Goal: Transaction & Acquisition: Purchase product/service

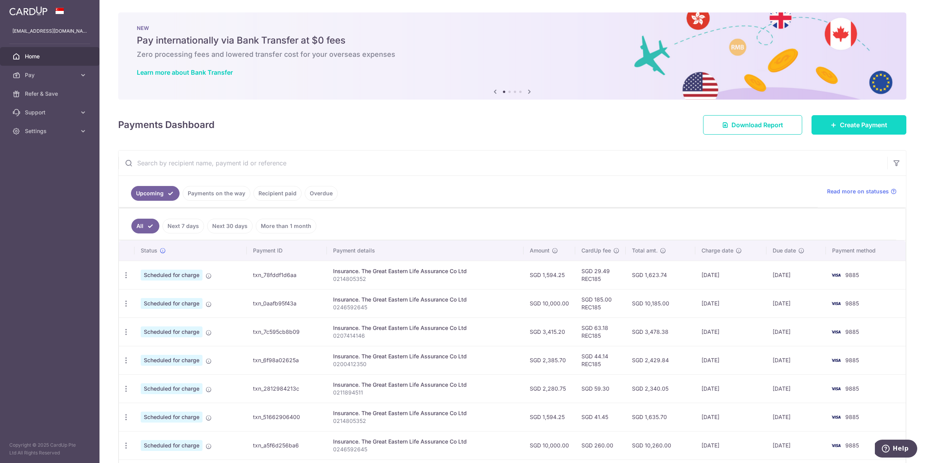
click at [849, 121] on span "Create Payment" at bounding box center [863, 124] width 47 height 9
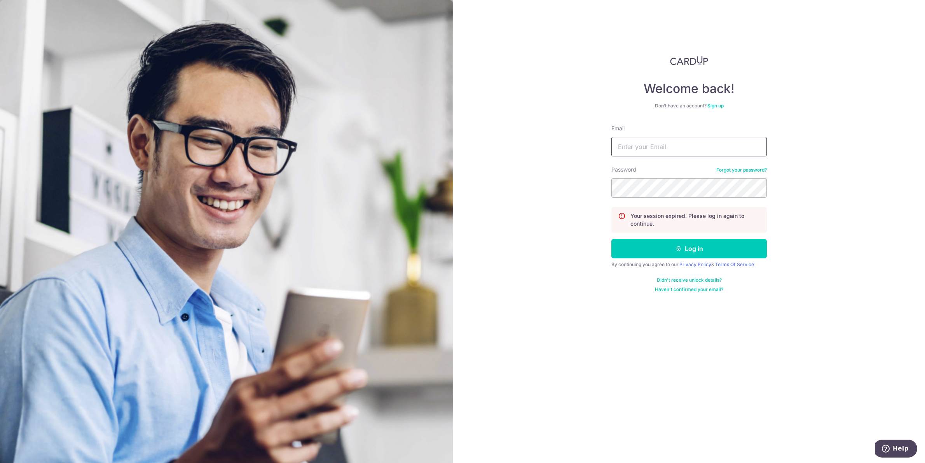
click at [695, 153] on input "Email" at bounding box center [690, 146] width 156 height 19
type input "[EMAIL_ADDRESS][DOMAIN_NAME]"
click at [712, 246] on button "Log in" at bounding box center [690, 248] width 156 height 19
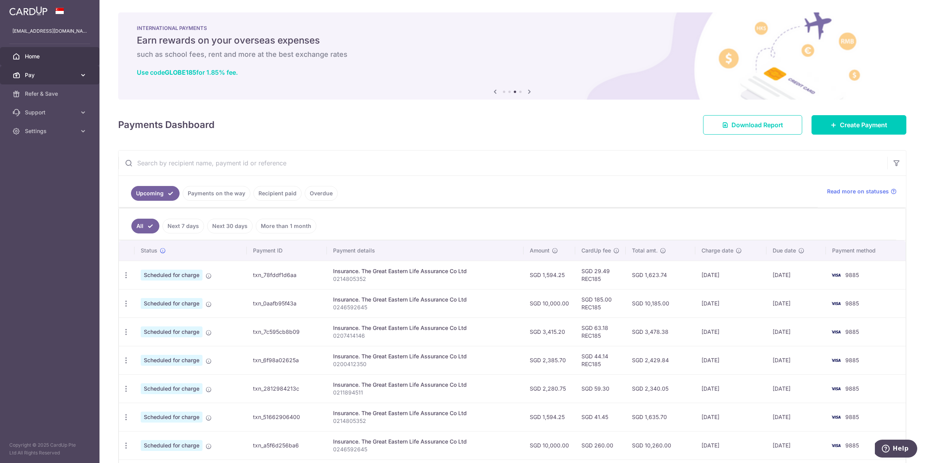
click at [86, 74] on icon at bounding box center [83, 75] width 8 height 8
click at [33, 125] on link "Cards" at bounding box center [50, 131] width 100 height 19
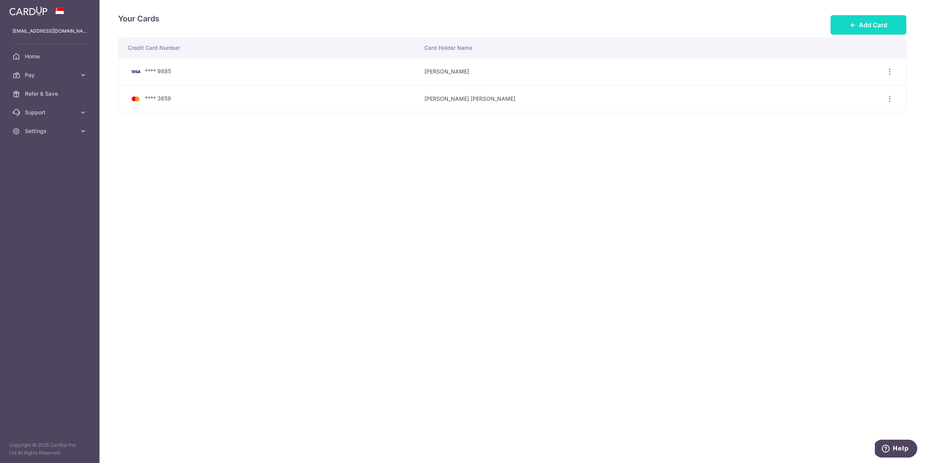
click at [885, 24] on span "Add Card" at bounding box center [873, 24] width 28 height 9
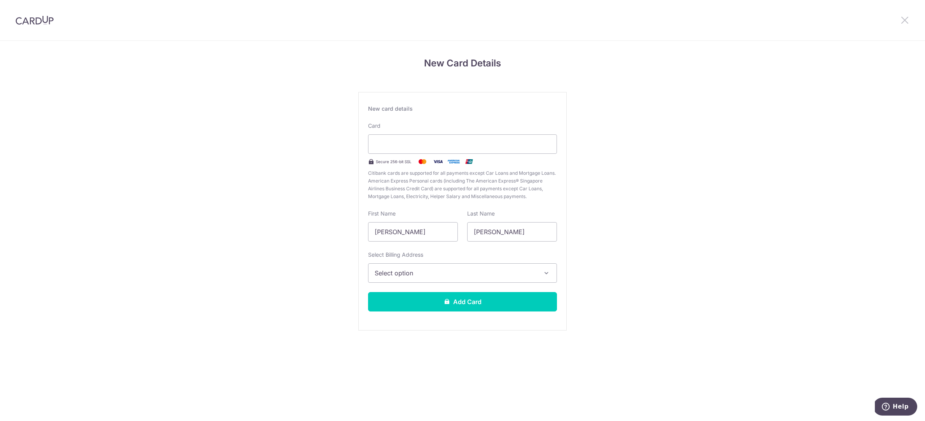
click at [905, 18] on icon at bounding box center [905, 20] width 9 height 10
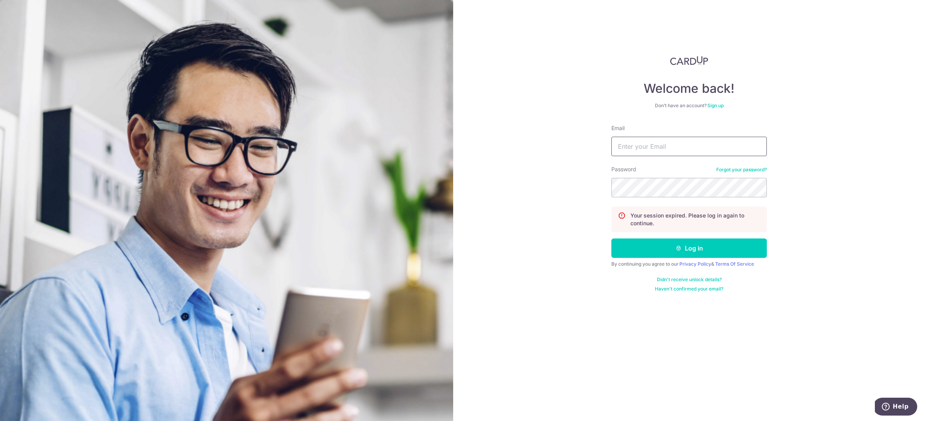
click at [692, 140] on input "Email" at bounding box center [690, 146] width 156 height 19
type input "[EMAIL_ADDRESS][DOMAIN_NAME]"
click at [700, 242] on button "Log in" at bounding box center [690, 248] width 156 height 19
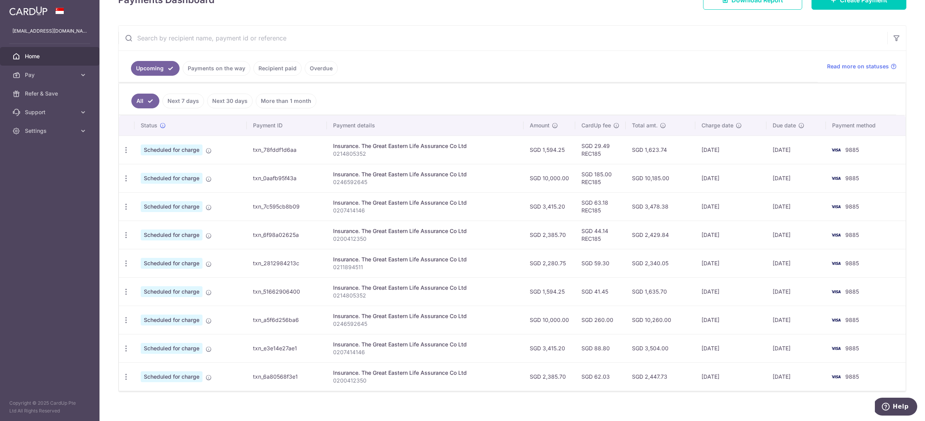
scroll to position [129, 0]
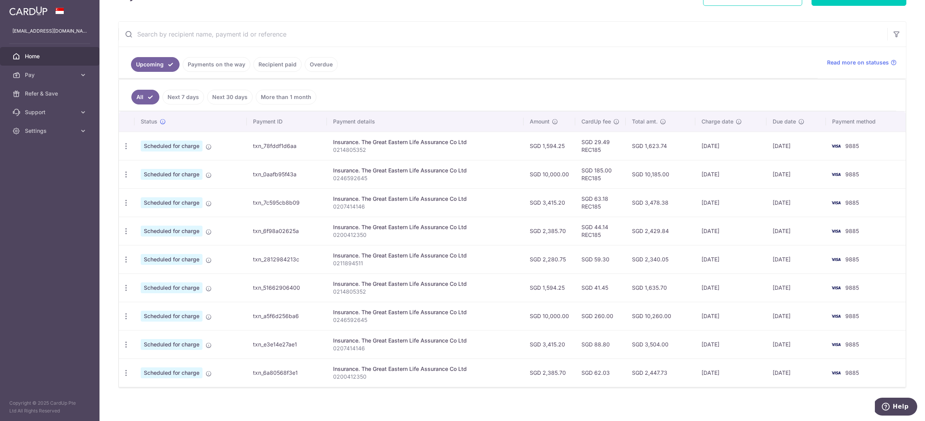
click at [312, 62] on link "Overdue" at bounding box center [321, 64] width 33 height 15
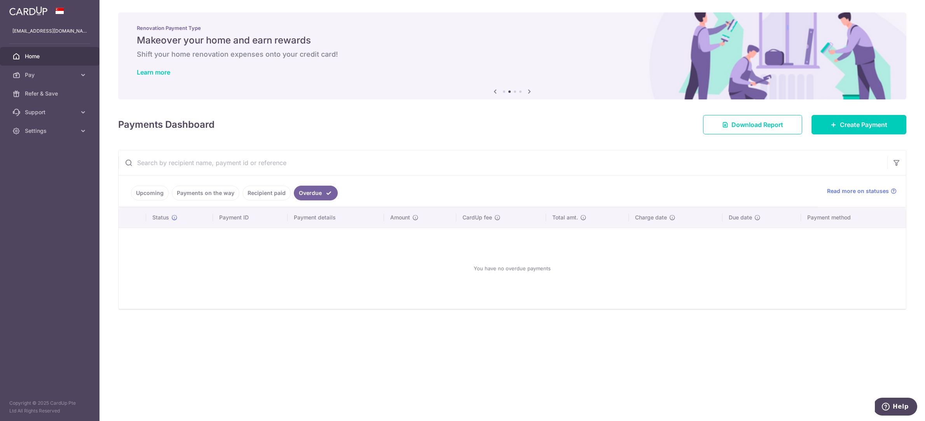
click at [268, 196] on link "Recipient paid" at bounding box center [267, 193] width 48 height 15
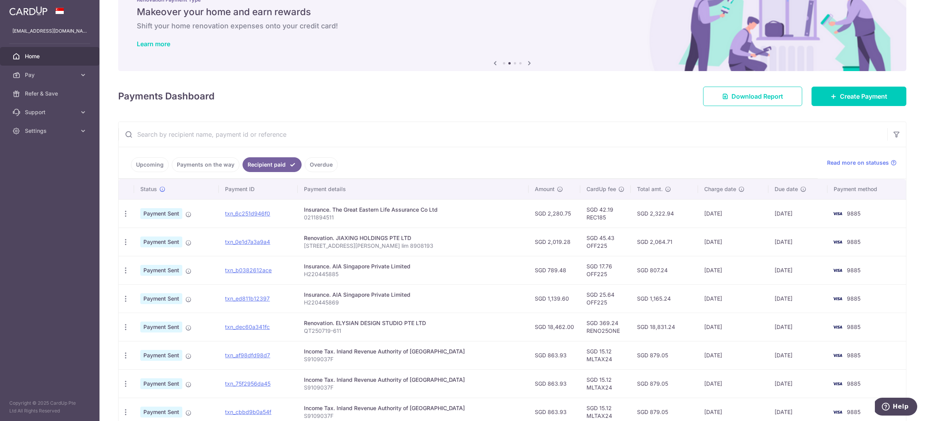
scroll to position [34, 0]
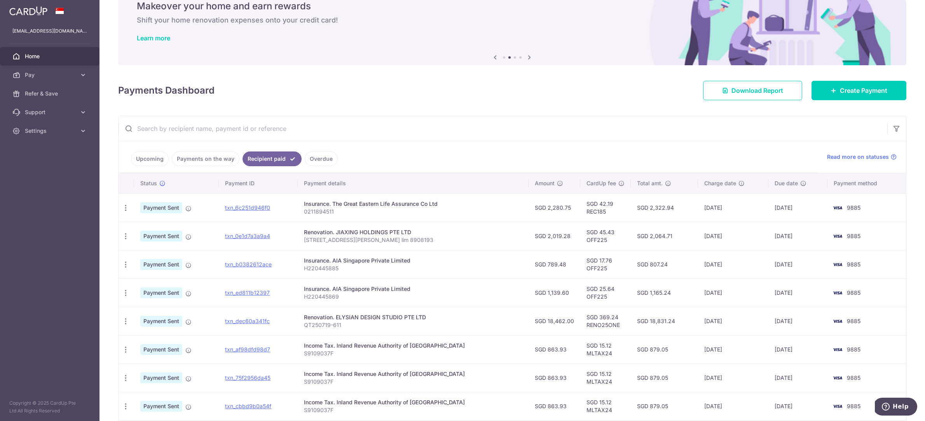
click at [219, 157] on link "Payments on the way" at bounding box center [206, 159] width 68 height 15
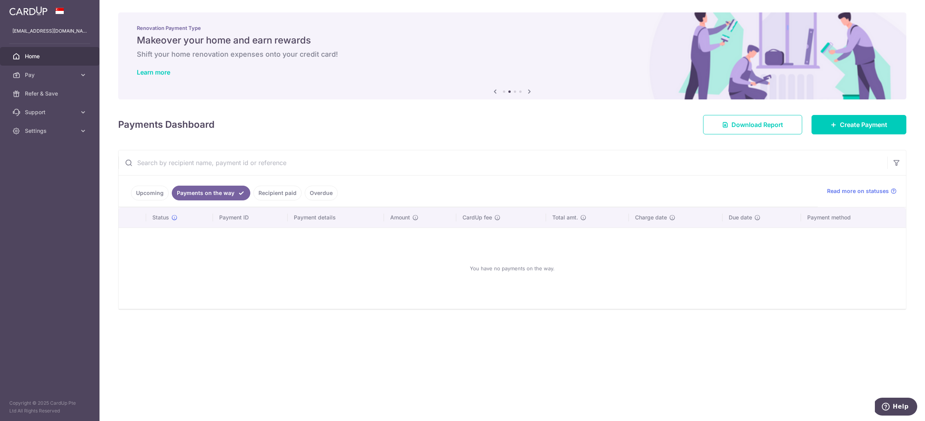
click at [147, 188] on link "Upcoming" at bounding box center [150, 193] width 38 height 15
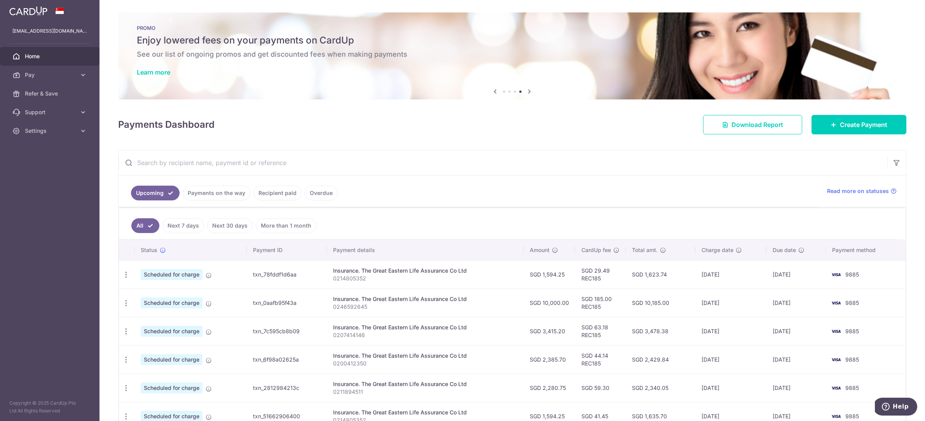
click at [288, 189] on link "Recipient paid" at bounding box center [278, 193] width 48 height 15
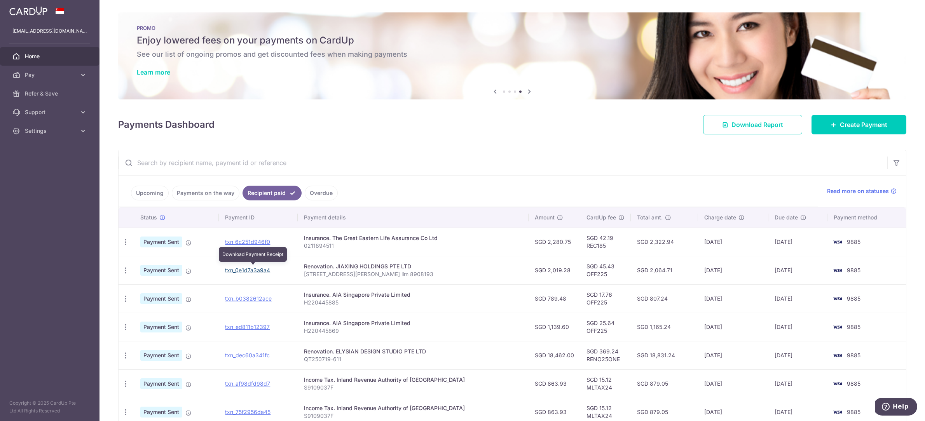
click at [243, 269] on link "txn_0e1d7a3a9a4" at bounding box center [247, 270] width 45 height 7
click at [153, 189] on link "Upcoming" at bounding box center [150, 193] width 38 height 15
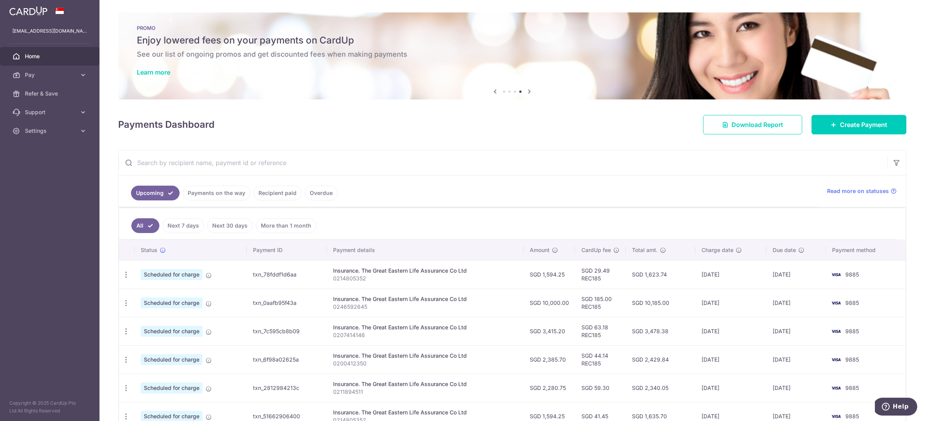
scroll to position [16, 0]
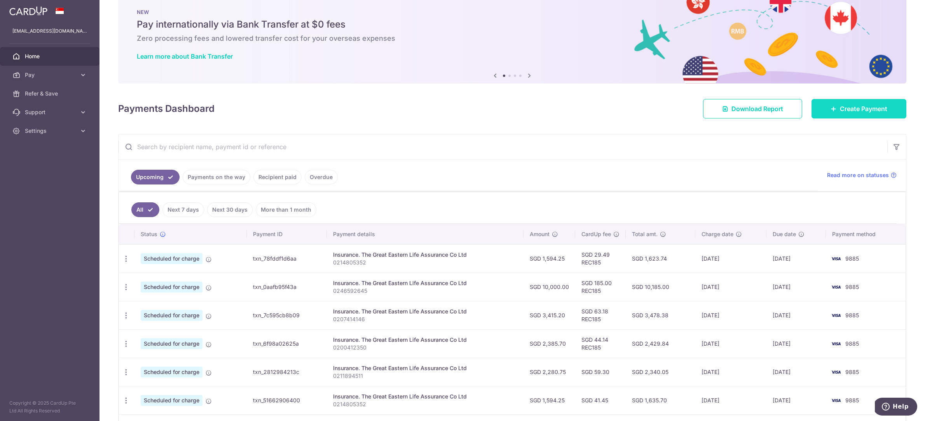
click at [852, 112] on span "Create Payment" at bounding box center [863, 108] width 47 height 9
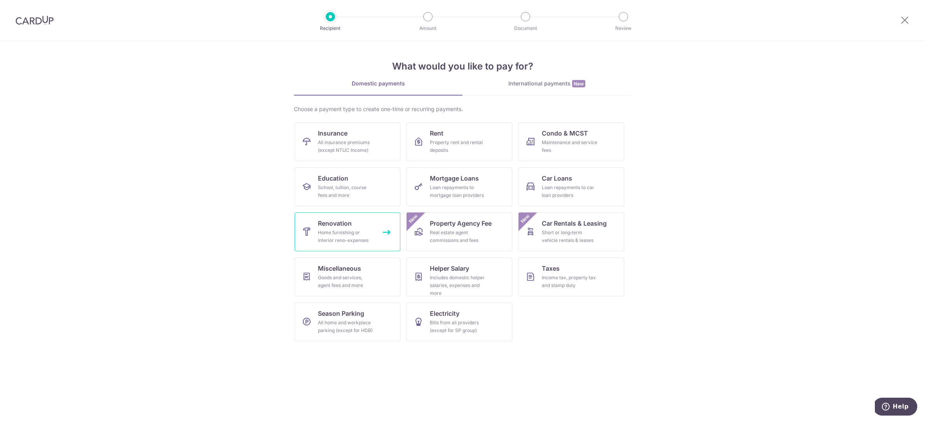
click at [375, 226] on link "Renovation Home furnishing or interior reno-expenses" at bounding box center [348, 232] width 106 height 39
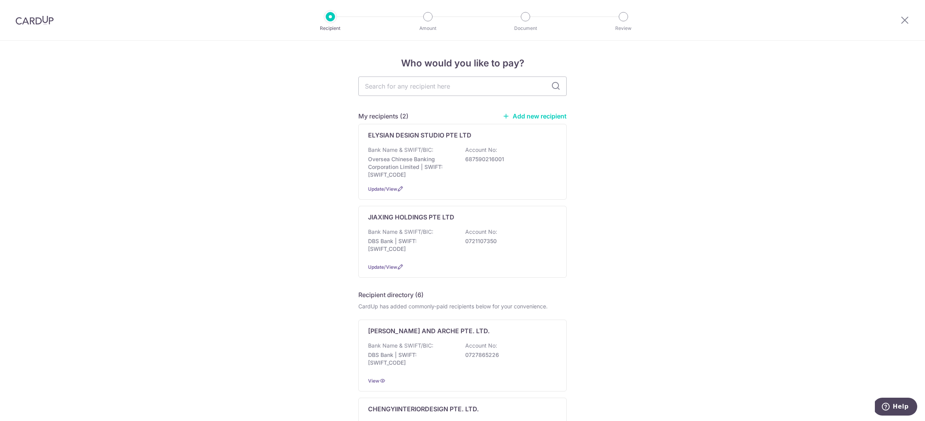
click at [468, 163] on p "687590216001" at bounding box center [508, 160] width 87 height 8
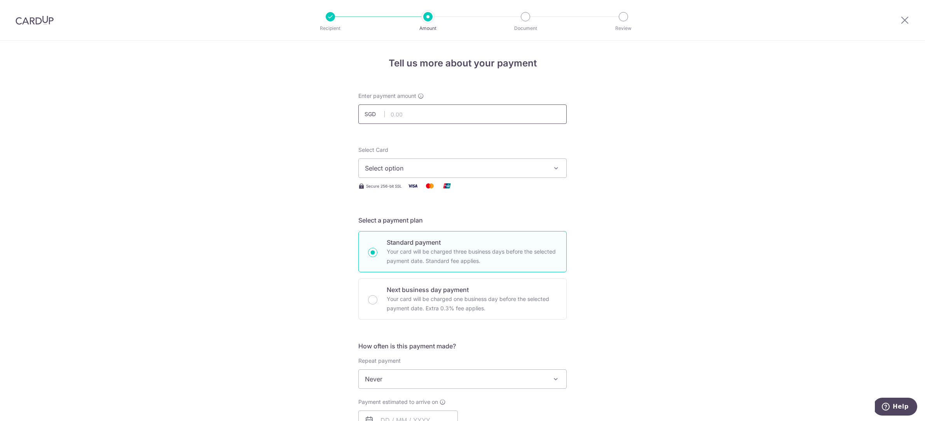
click at [408, 112] on input "text" at bounding box center [462, 114] width 208 height 19
type input "12,349.50"
click at [712, 115] on div "Tell us more about your payment Enter payment amount SGD 12,349.50 12349.50 Sel…" at bounding box center [462, 418] width 925 height 755
click at [431, 168] on span "Select option" at bounding box center [455, 168] width 181 height 9
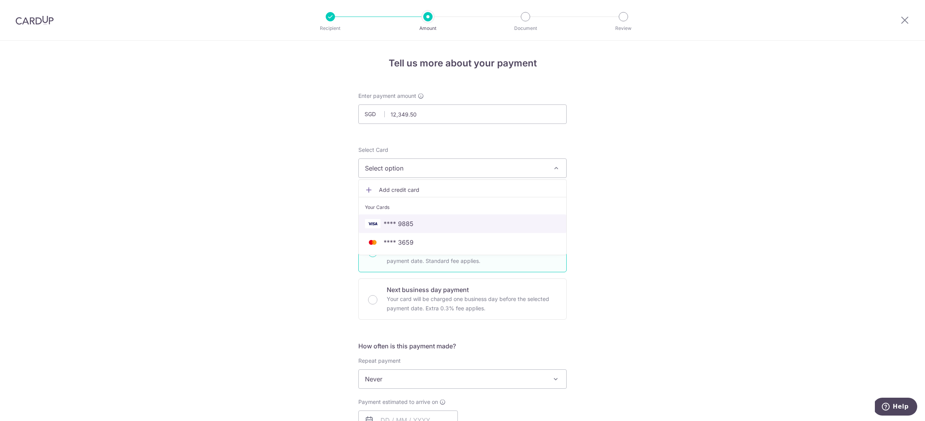
click at [422, 223] on span "**** 9885" at bounding box center [462, 223] width 195 height 9
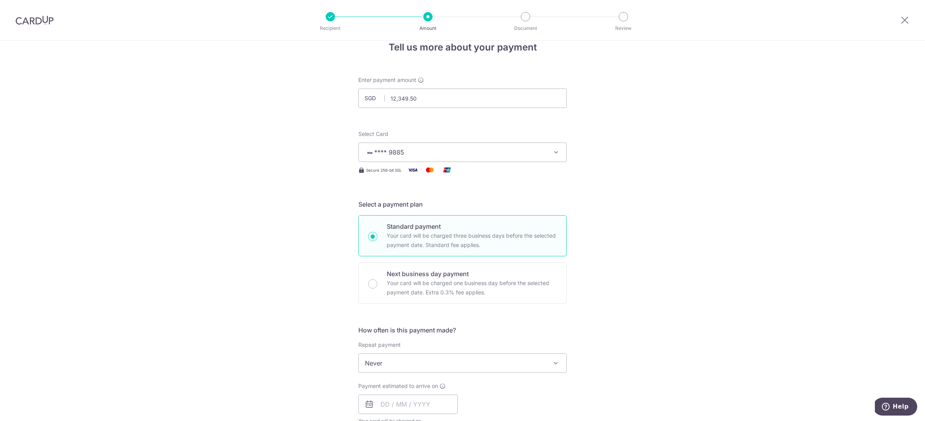
scroll to position [100, 0]
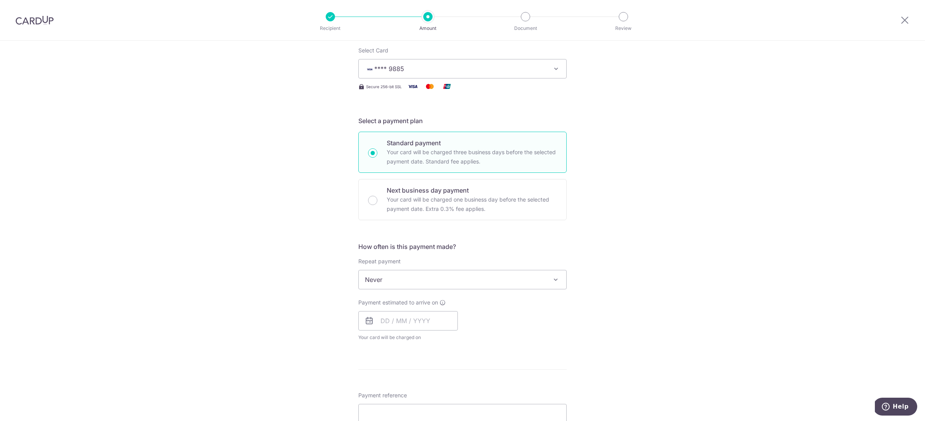
click at [451, 281] on span "Never" at bounding box center [463, 280] width 208 height 19
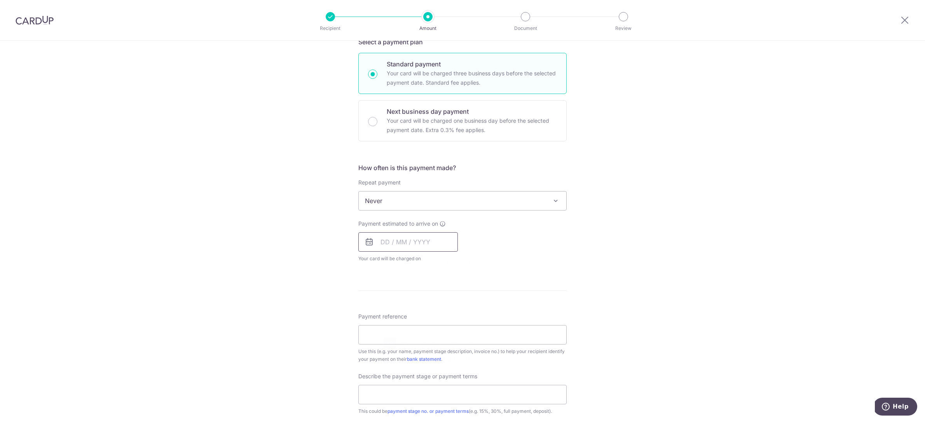
click at [418, 243] on input "text" at bounding box center [408, 242] width 100 height 19
click at [387, 344] on link "18" at bounding box center [390, 344] width 12 height 12
type input "[DATE]"
click at [636, 257] on div "Tell us more about your payment Enter payment amount SGD 12,349.50 12349.50 Sel…" at bounding box center [462, 239] width 925 height 755
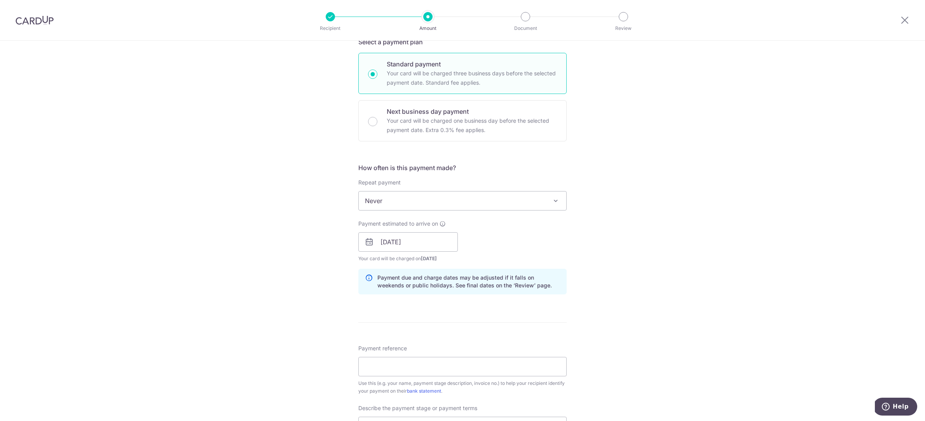
scroll to position [262, 0]
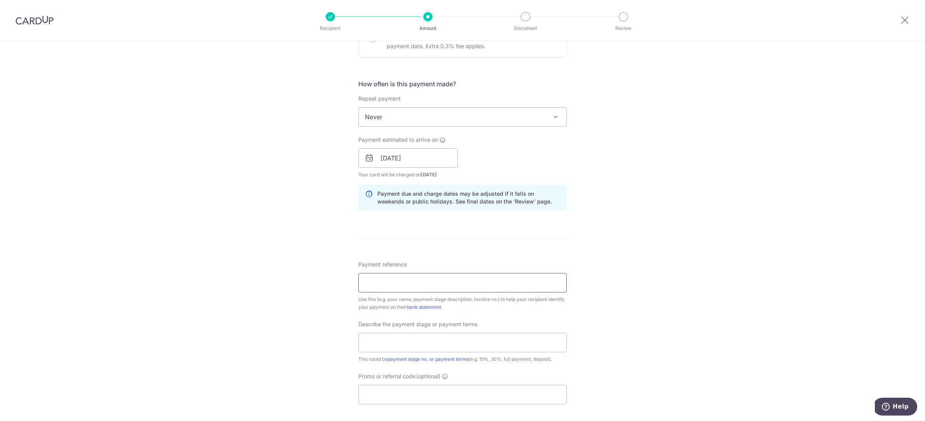
click at [375, 282] on input "Payment reference" at bounding box center [462, 282] width 208 height 19
click at [624, 230] on div "Tell us more about your payment Enter payment amount SGD 12,349.50 12349.50 Sel…" at bounding box center [462, 171] width 925 height 787
click at [424, 278] on input "Payment reference" at bounding box center [462, 282] width 208 height 19
click at [698, 272] on div "Tell us more about your payment Enter payment amount SGD 12,349.50 12349.50 Sel…" at bounding box center [462, 171] width 925 height 787
click at [381, 278] on input "rachel - 30% payment" at bounding box center [462, 282] width 208 height 19
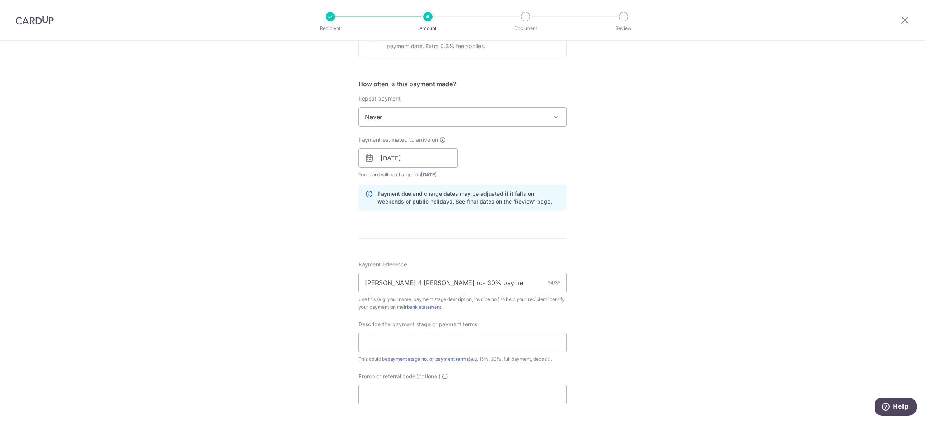
click at [624, 221] on div "Tell us more about your payment Enter payment amount SGD 12,349.50 12349.50 Sel…" at bounding box center [462, 171] width 925 height 787
click at [420, 348] on input "text" at bounding box center [462, 342] width 208 height 19
drag, startPoint x: 421, startPoint y: 279, endPoint x: 570, endPoint y: 287, distance: 148.4
click at [570, 287] on div "Tell us more about your payment Enter payment amount SGD 12,349.50 12349.50 Sel…" at bounding box center [462, 171] width 925 height 787
type input "rachel 4 joo chiat rd"
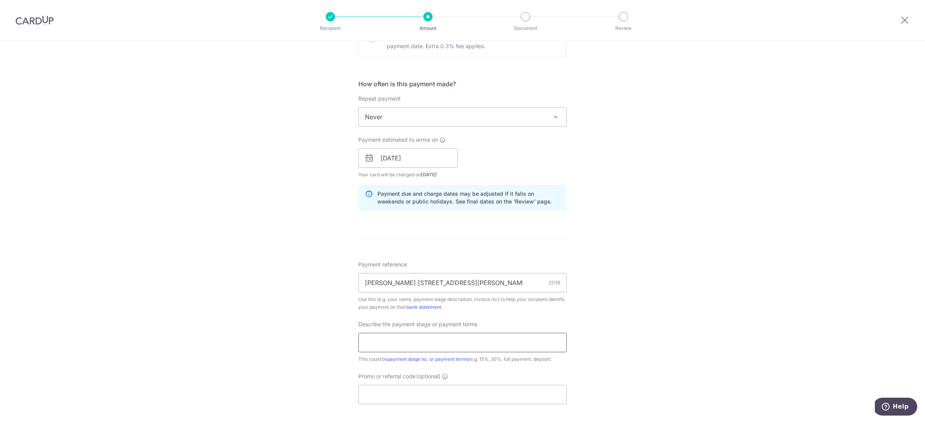
click at [361, 343] on input "text" at bounding box center [462, 342] width 208 height 19
type input "30%"
click at [649, 285] on div "Tell us more about your payment Enter payment amount SGD 12,349.50 12349.50 Sel…" at bounding box center [462, 171] width 925 height 787
click at [386, 280] on input "rachel 4 joo chiat rd" at bounding box center [462, 282] width 208 height 19
type input "rachel lim 4 joo chiat rd"
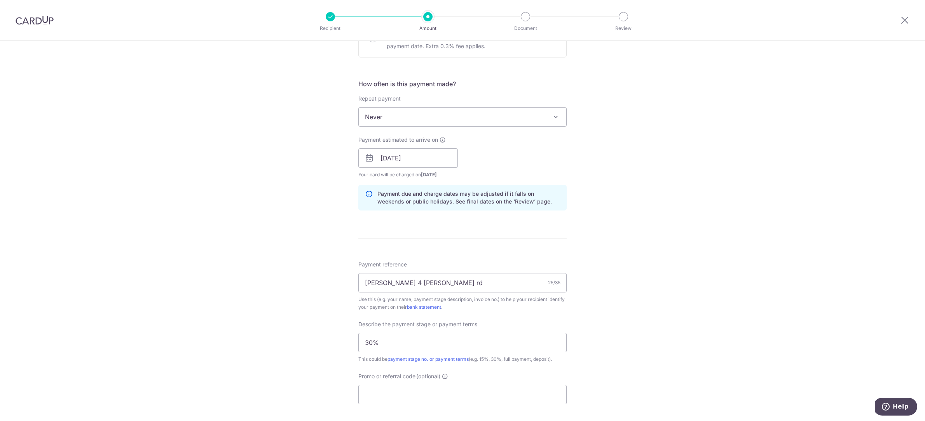
click at [666, 258] on div "Tell us more about your payment Enter payment amount SGD 12,349.50 12349.50 Sel…" at bounding box center [462, 171] width 925 height 787
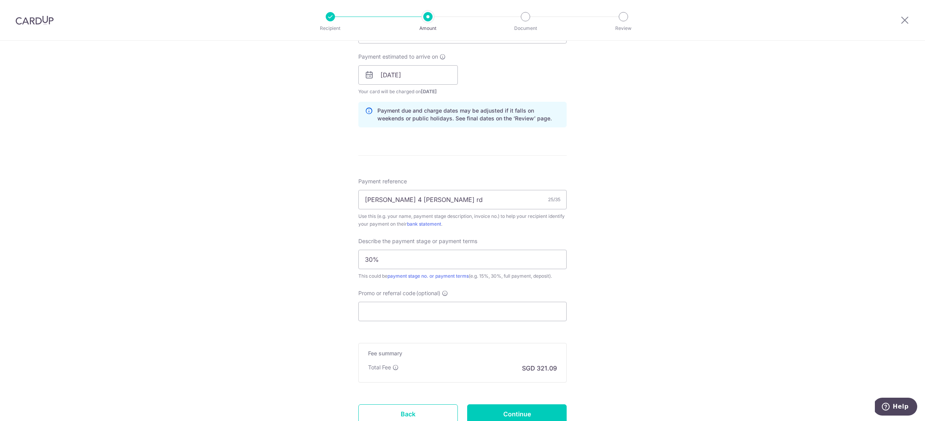
scroll to position [348, 0]
click at [497, 311] on input "Promo or referral code (optional)" at bounding box center [462, 308] width 208 height 19
click at [744, 269] on div "Tell us more about your payment Enter payment amount SGD 12,349.50 12349.50 Sel…" at bounding box center [462, 85] width 925 height 787
click at [729, 67] on div "Tell us more about your payment Enter payment amount SGD 12,349.50 12349.50 Sel…" at bounding box center [462, 85] width 925 height 787
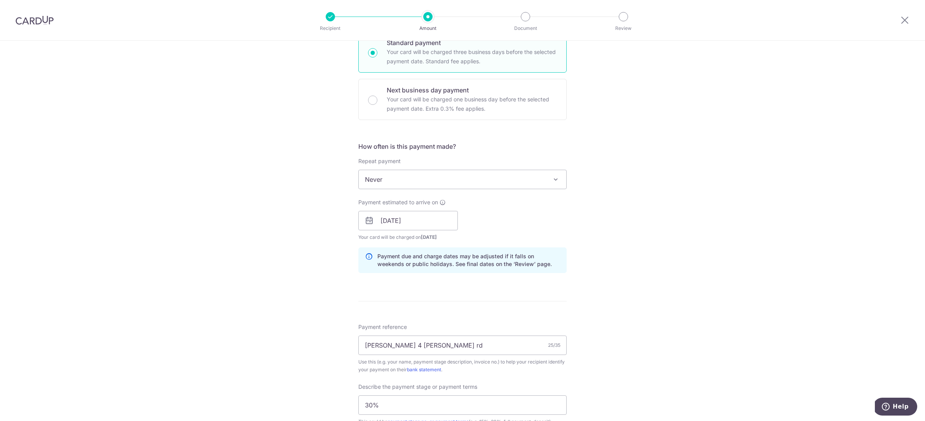
scroll to position [137, 0]
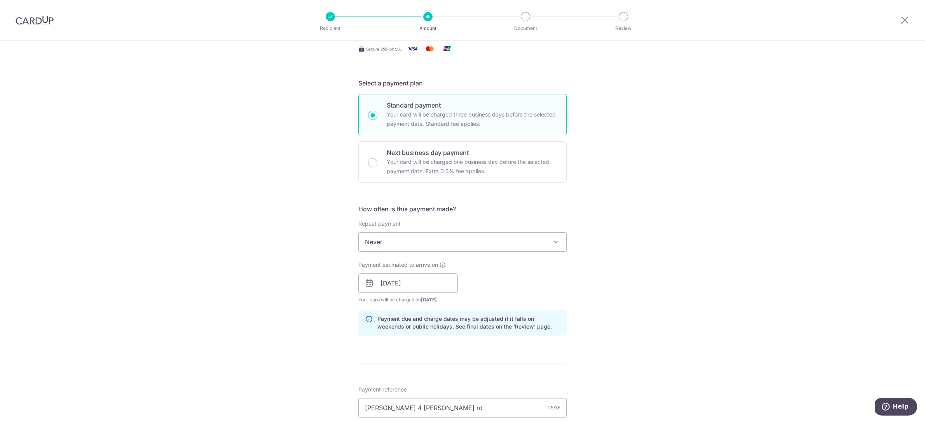
click at [523, 238] on span "Never" at bounding box center [463, 242] width 208 height 19
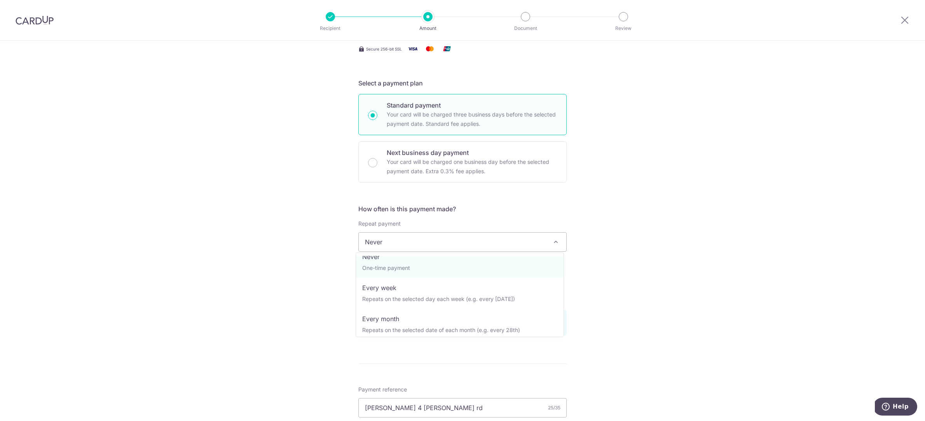
scroll to position [17, 0]
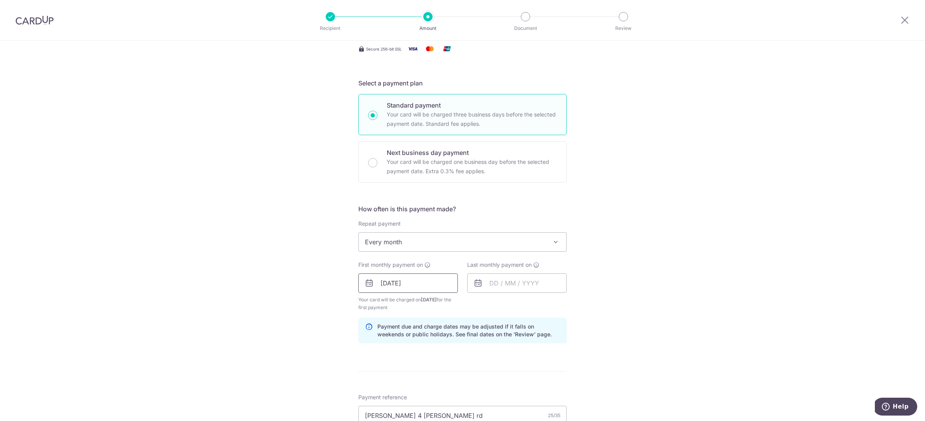
click at [411, 283] on input "18/08/2025" at bounding box center [408, 283] width 100 height 19
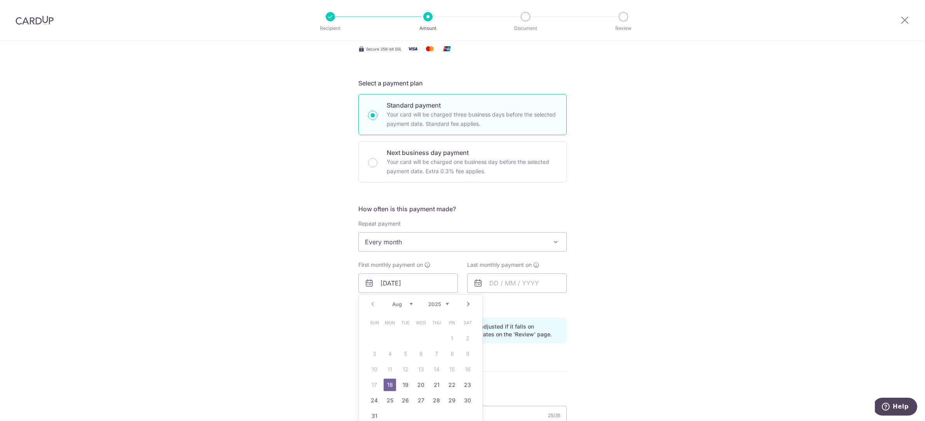
click at [422, 369] on table "Sun Mon Tue Wed Thu Fri Sat 1 2 3 4 5 6 7 8 9 10 11 12 13 14 15 16 17 18 19 20 …" at bounding box center [421, 369] width 109 height 109
click at [655, 265] on div "Tell us more about your payment Enter payment amount SGD 12,349.50 12349.50 Sel…" at bounding box center [462, 301] width 925 height 795
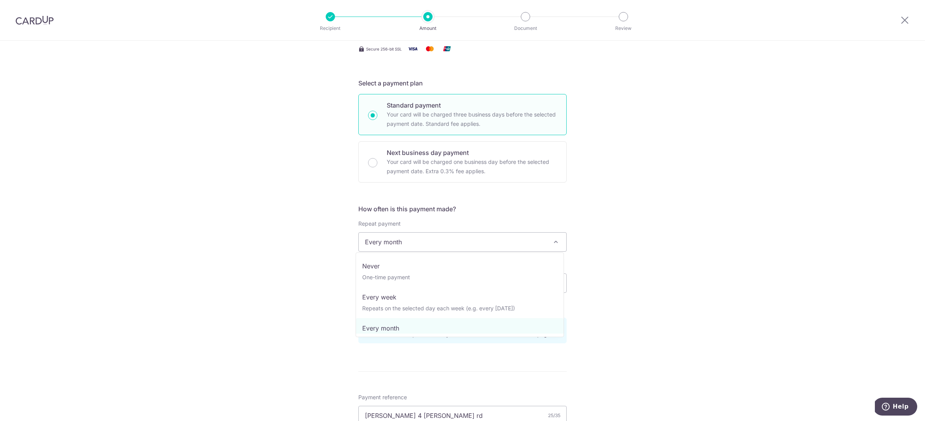
click at [432, 238] on span "Every month" at bounding box center [463, 242] width 208 height 19
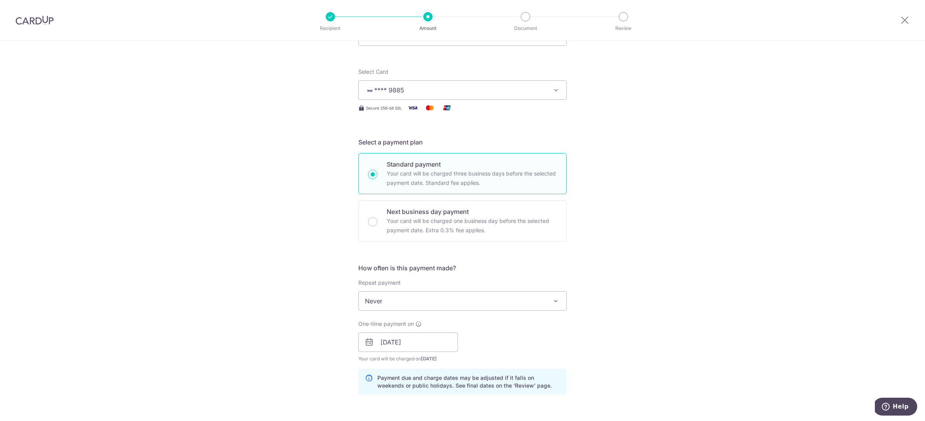
scroll to position [70, 0]
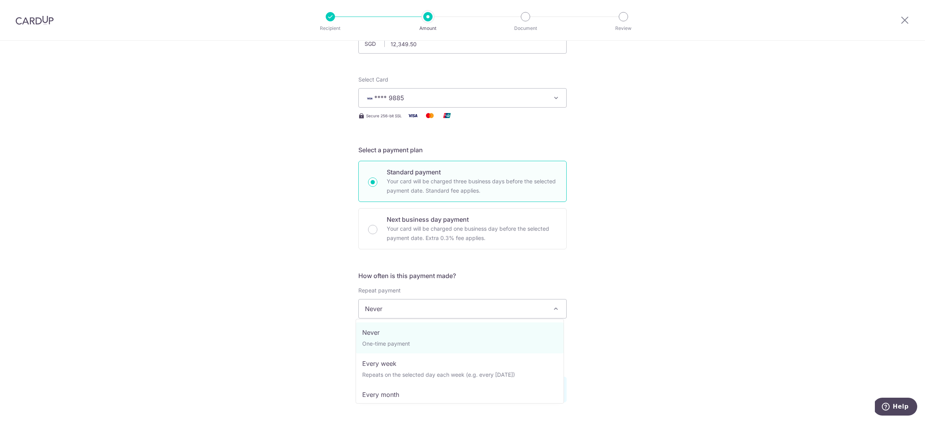
click at [458, 310] on span "Never" at bounding box center [463, 309] width 208 height 19
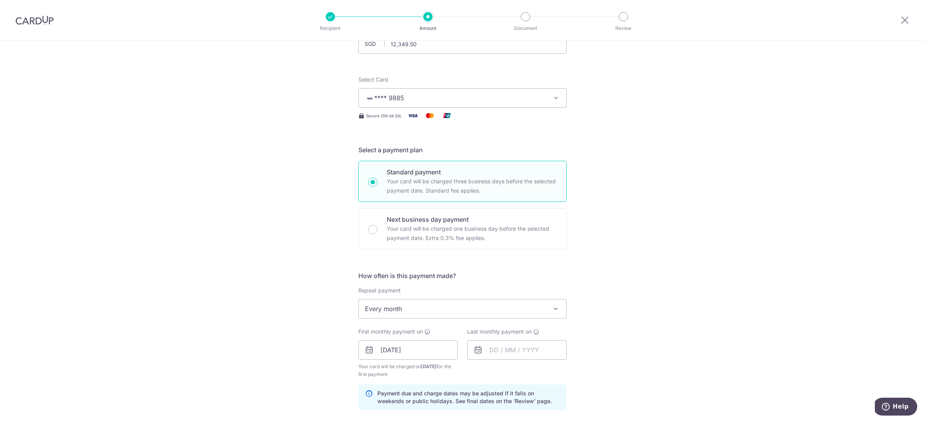
click at [448, 310] on span "Every month" at bounding box center [463, 309] width 208 height 19
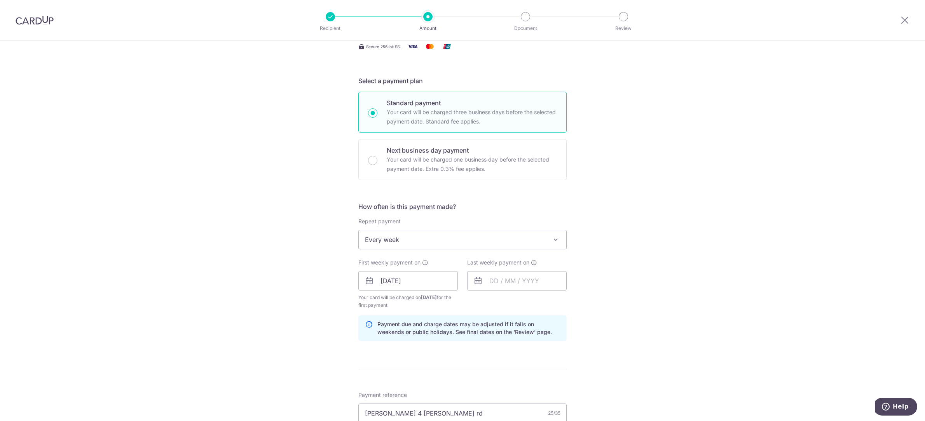
scroll to position [192, 0]
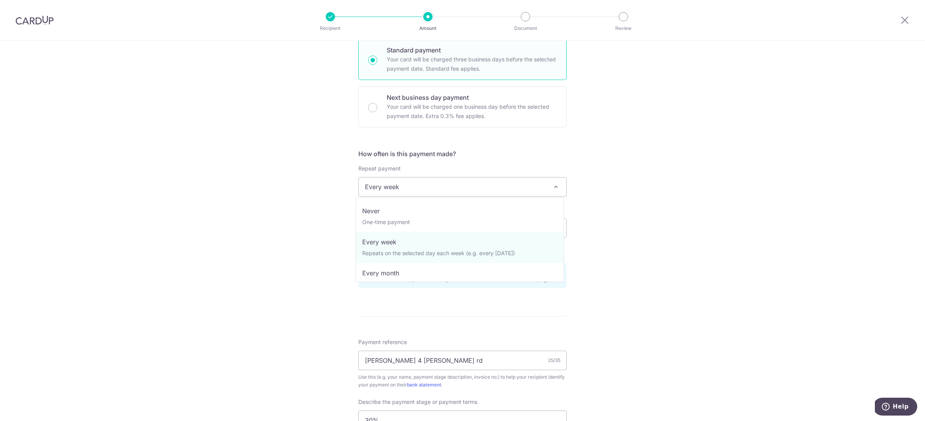
click at [469, 188] on span "Every week" at bounding box center [463, 187] width 208 height 19
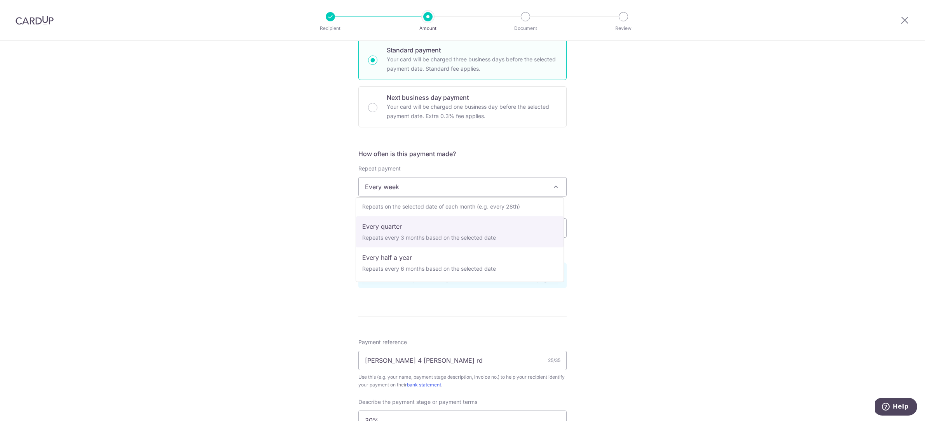
scroll to position [0, 0]
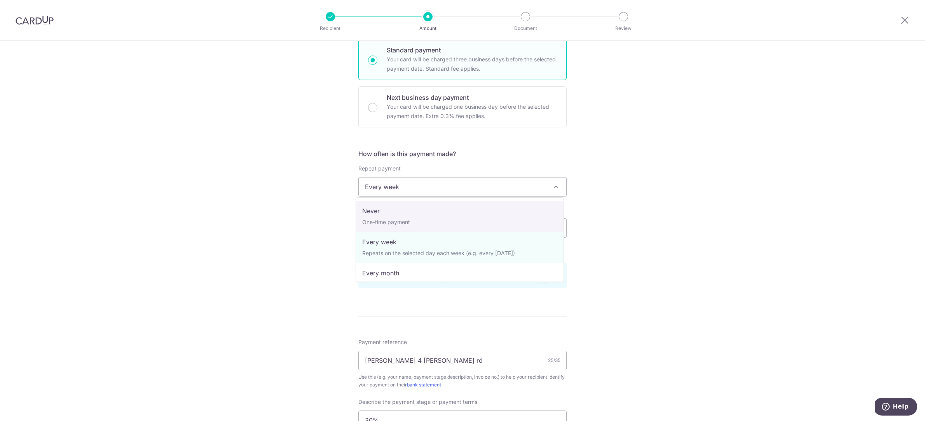
select select "1"
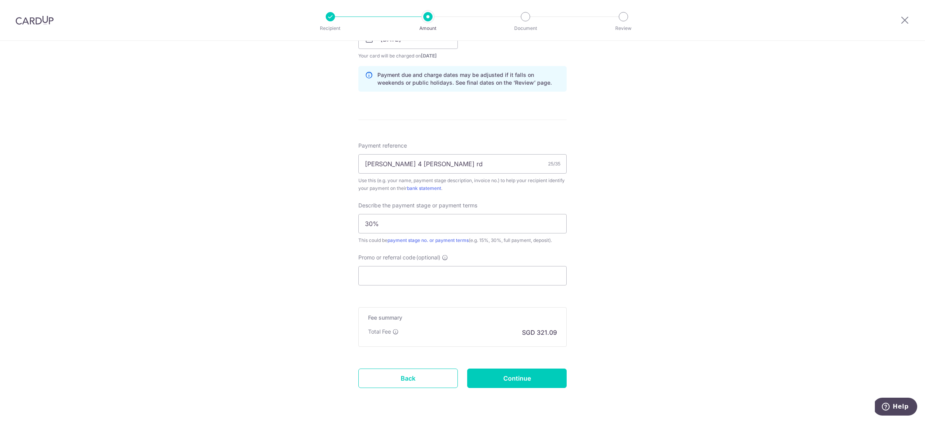
scroll to position [405, 0]
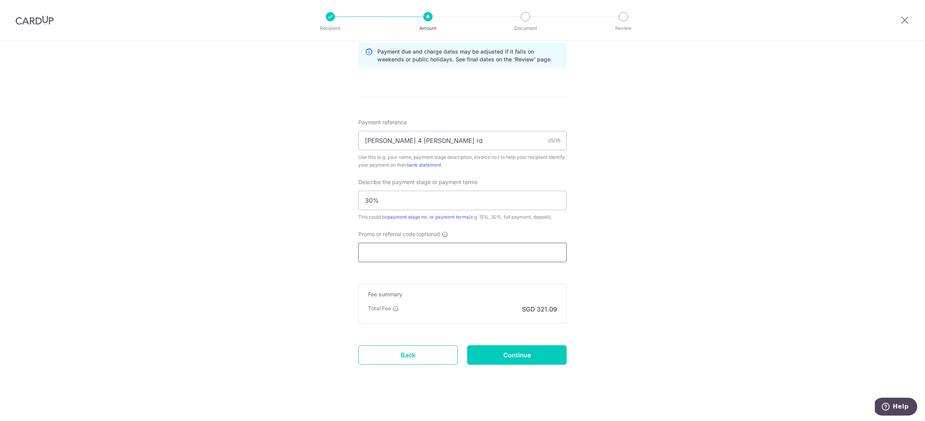
click at [431, 250] on input "Promo or referral code (optional)" at bounding box center [462, 252] width 208 height 19
paste input "RENO25ONE"
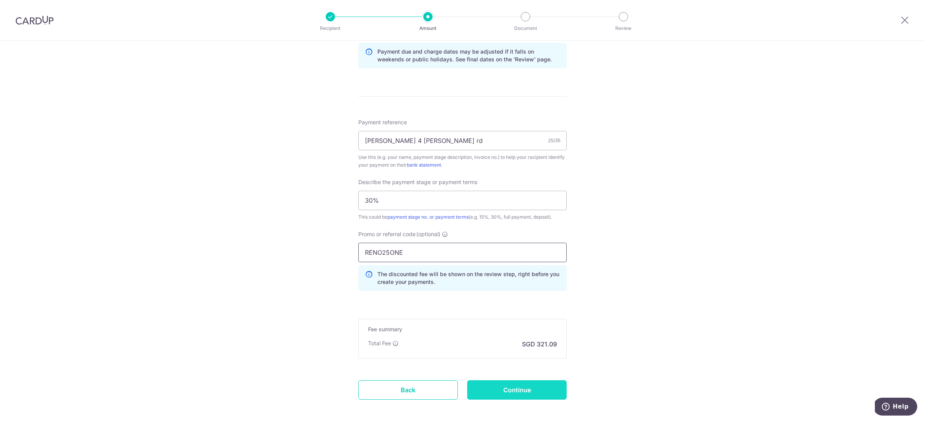
type input "RENO25ONE"
click at [529, 386] on input "Continue" at bounding box center [517, 390] width 100 height 19
type input "Create Schedule"
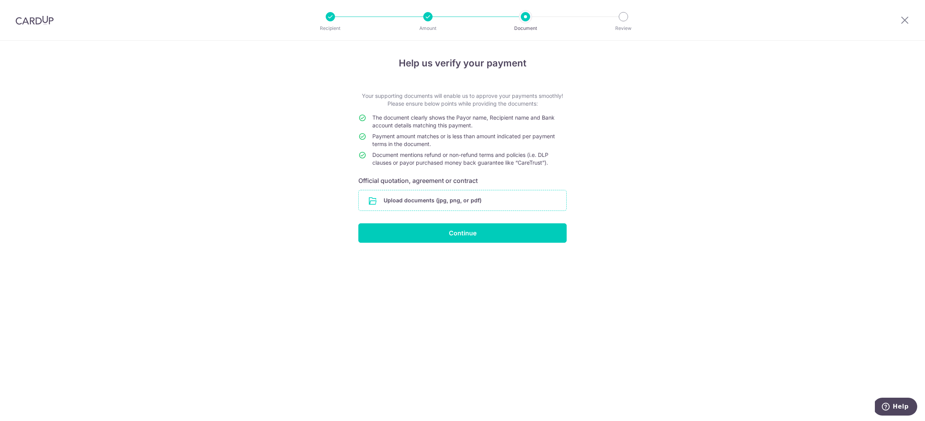
click at [454, 198] on input "file" at bounding box center [463, 201] width 208 height 20
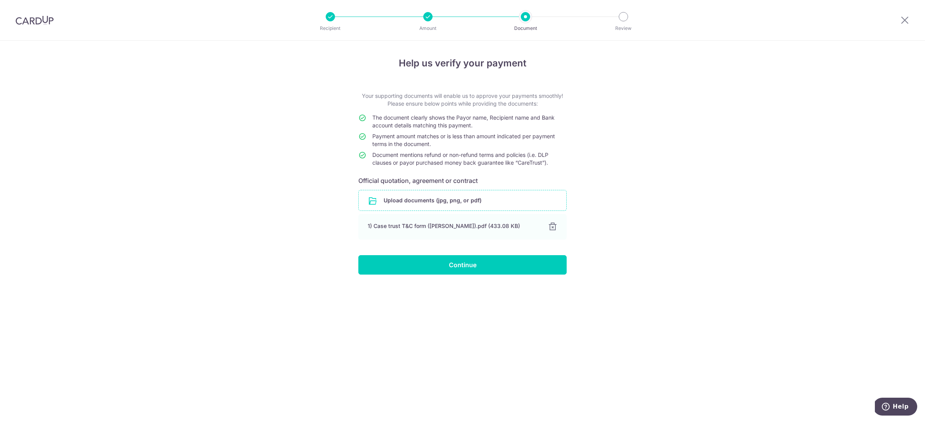
click at [395, 199] on input "file" at bounding box center [463, 201] width 208 height 20
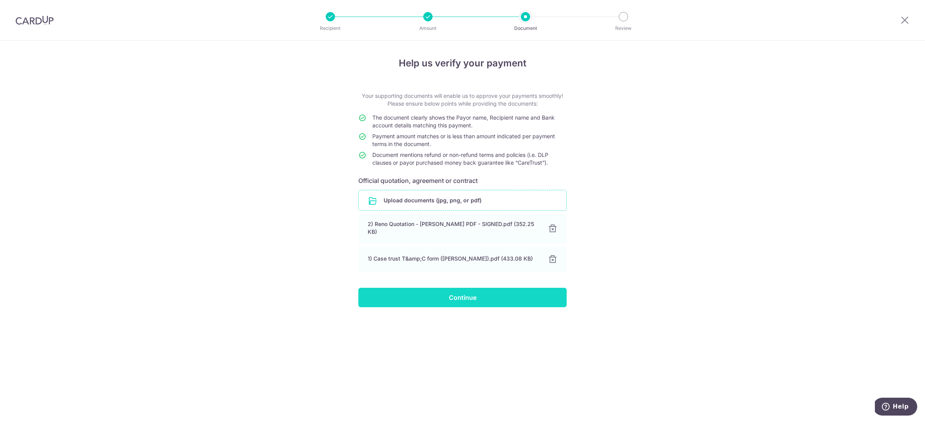
click at [495, 297] on input "Continue" at bounding box center [462, 297] width 208 height 19
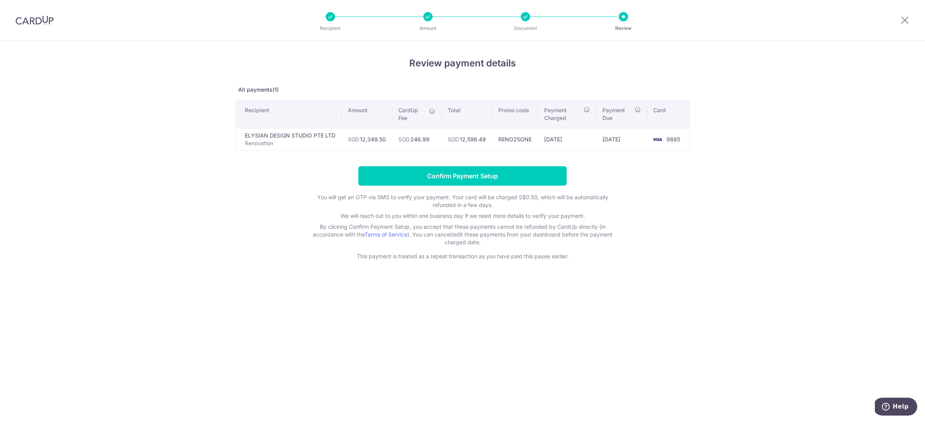
drag, startPoint x: 483, startPoint y: 140, endPoint x: 461, endPoint y: 140, distance: 21.4
click at [461, 140] on td "SGD 12,596.49" at bounding box center [467, 139] width 51 height 22
click at [496, 176] on input "Confirm Payment Setup" at bounding box center [462, 175] width 208 height 19
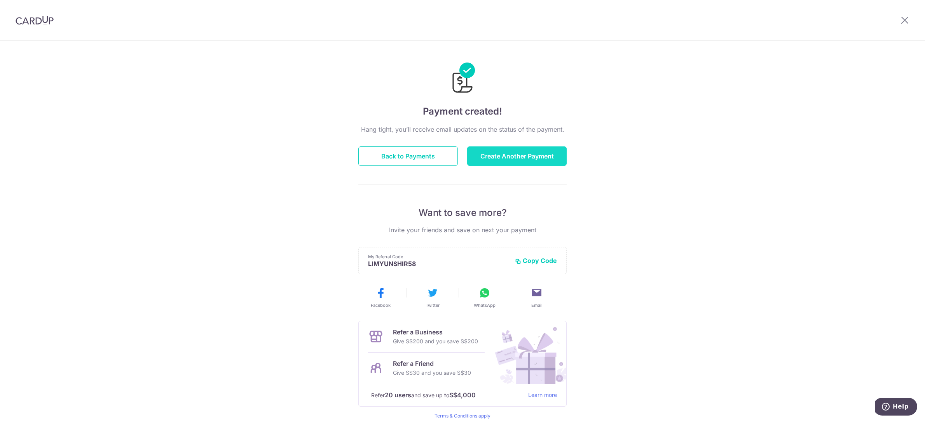
click at [538, 159] on button "Create Another Payment" at bounding box center [517, 156] width 100 height 19
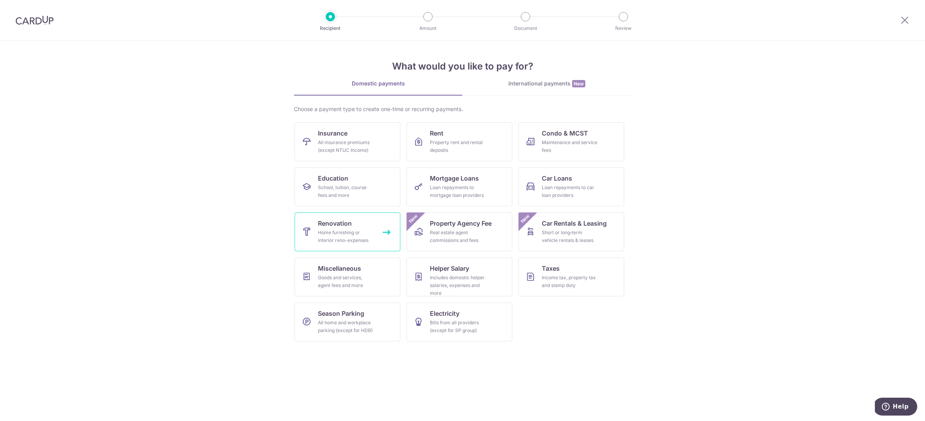
click at [362, 224] on link "Renovation Home furnishing or interior reno-expenses" at bounding box center [348, 232] width 106 height 39
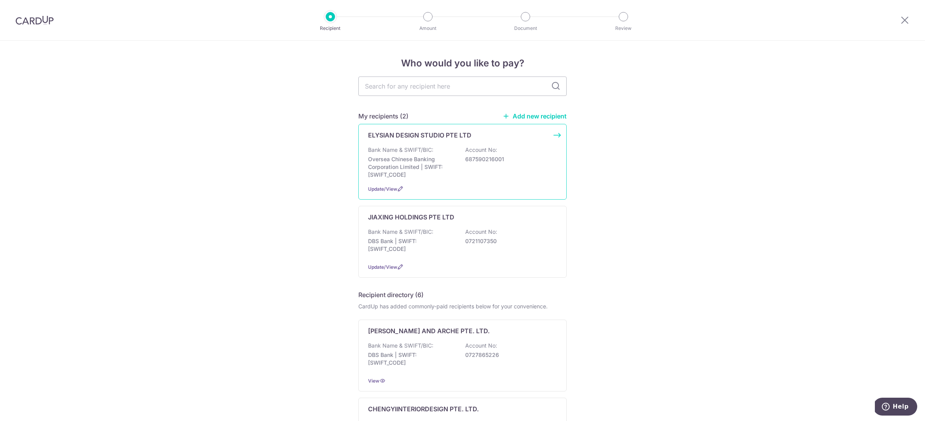
click at [425, 156] on p "Oversea Chinese Banking Corporation Limited | SWIFT: OCBCSGSGXXX" at bounding box center [411, 167] width 87 height 23
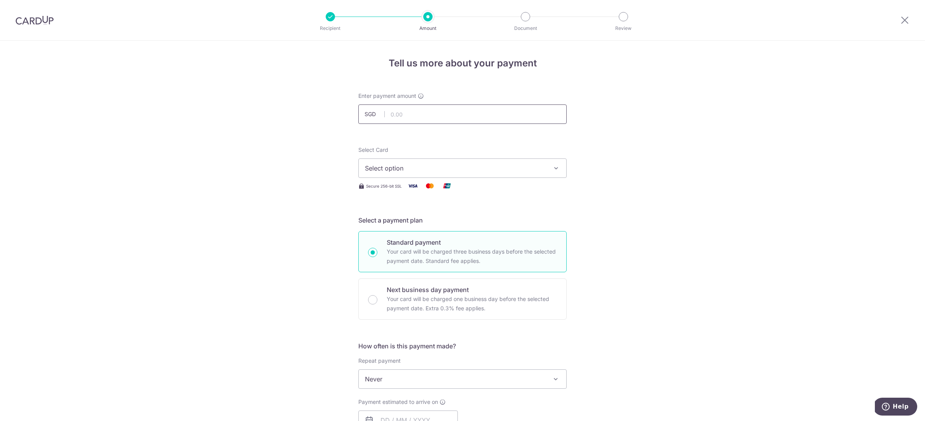
click at [397, 115] on input "text" at bounding box center [462, 114] width 208 height 19
click at [214, 225] on div "Tell us more about your payment Enter payment amount SGD Select Card Select opt…" at bounding box center [462, 418] width 925 height 755
click at [420, 112] on input "text" at bounding box center [462, 114] width 208 height 19
click at [194, 178] on div "Tell us more about your payment Enter payment amount SGD 8,233.00 8233.00 Selec…" at bounding box center [462, 418] width 925 height 755
drag, startPoint x: 417, startPoint y: 116, endPoint x: 382, endPoint y: 108, distance: 35.4
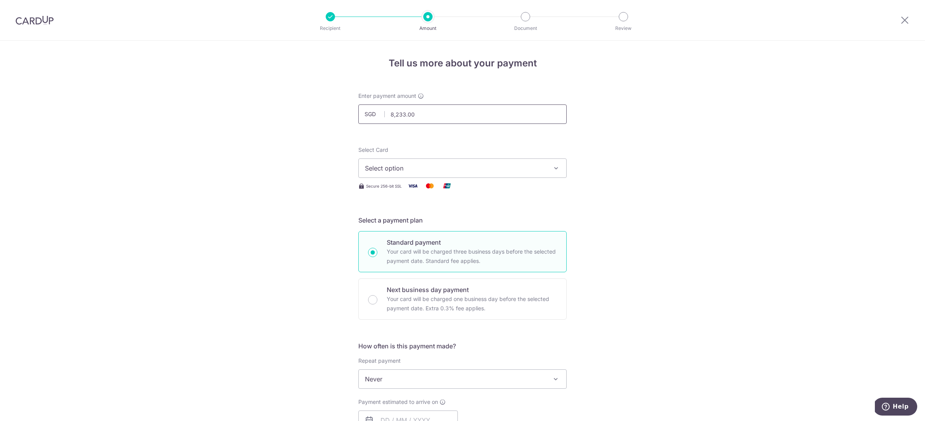
click at [382, 108] on input "8,233.00" at bounding box center [462, 114] width 208 height 19
type input "2,744.33"
click at [247, 163] on div "Tell us more about your payment Enter payment amount SGD 2,744.33 2744.33 Selec…" at bounding box center [462, 418] width 925 height 755
click at [381, 173] on span "Select option" at bounding box center [455, 168] width 181 height 9
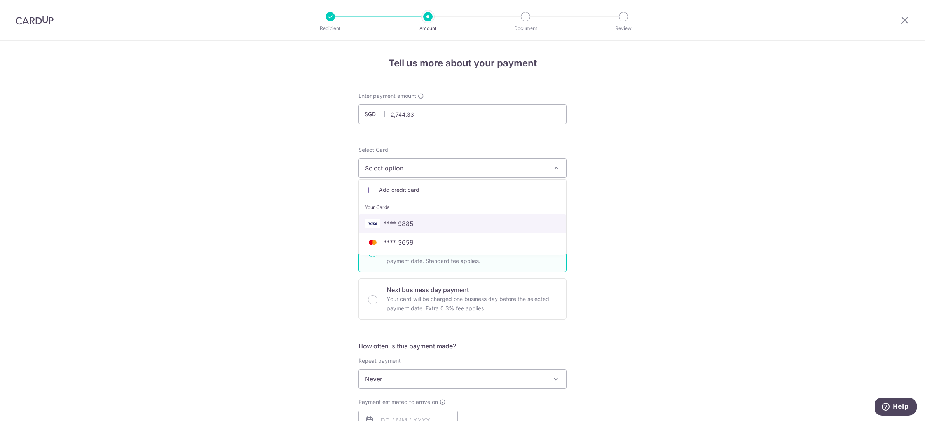
click at [400, 218] on link "**** 9885" at bounding box center [463, 224] width 208 height 19
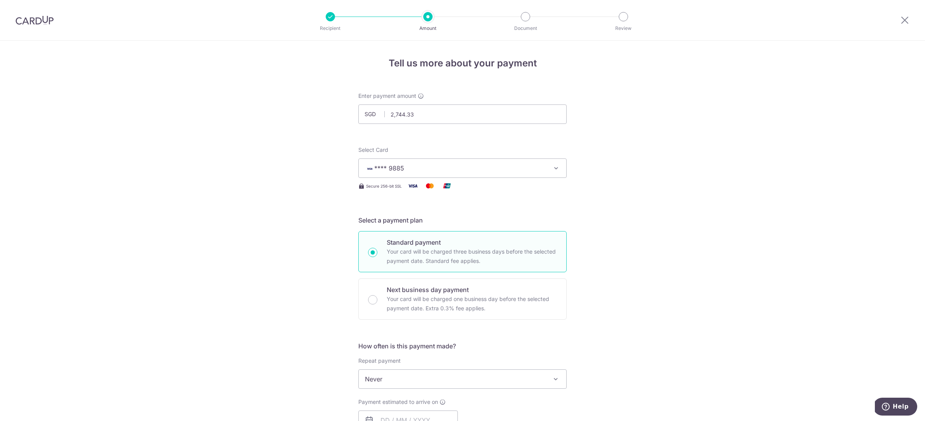
scroll to position [94, 0]
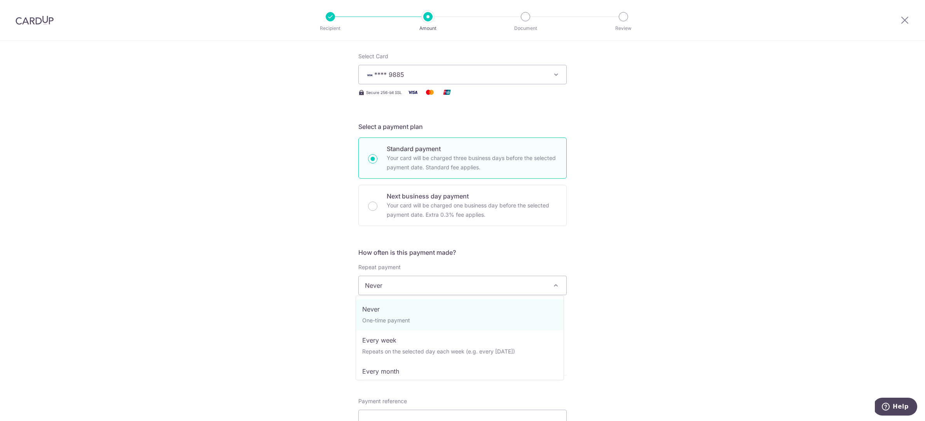
click at [416, 285] on span "Never" at bounding box center [463, 285] width 208 height 19
select select "2"
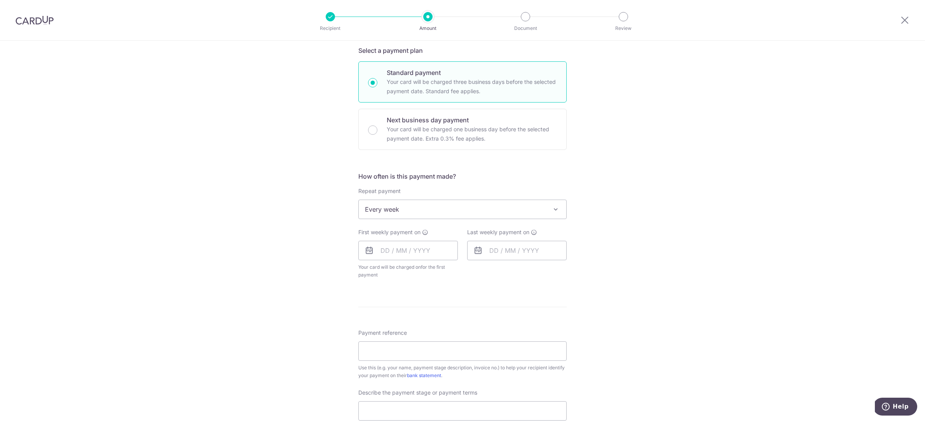
scroll to position [189, 0]
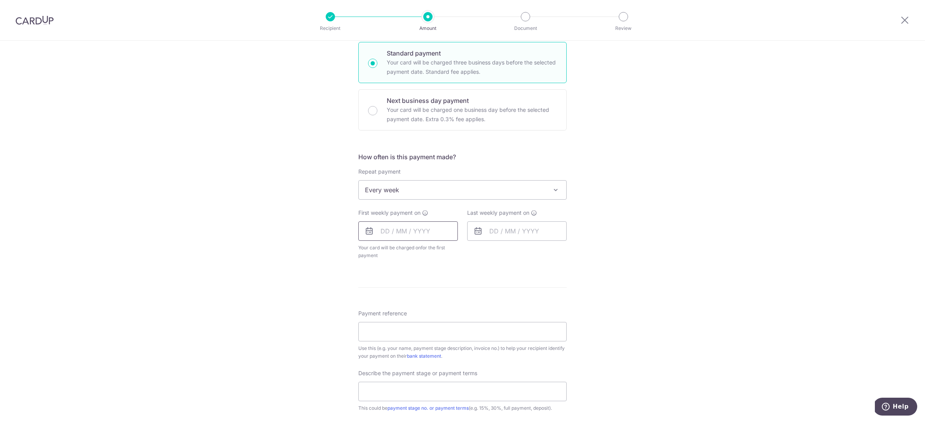
click at [418, 234] on input "text" at bounding box center [408, 231] width 100 height 19
click at [407, 251] on select "Aug Sep Oct Nov Dec" at bounding box center [402, 252] width 21 height 6
click at [422, 285] on link "3" at bounding box center [421, 286] width 12 height 12
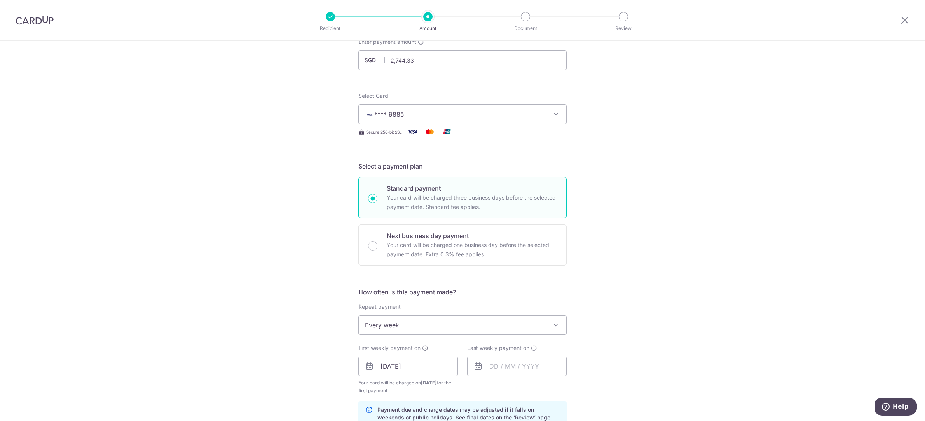
scroll to position [102, 0]
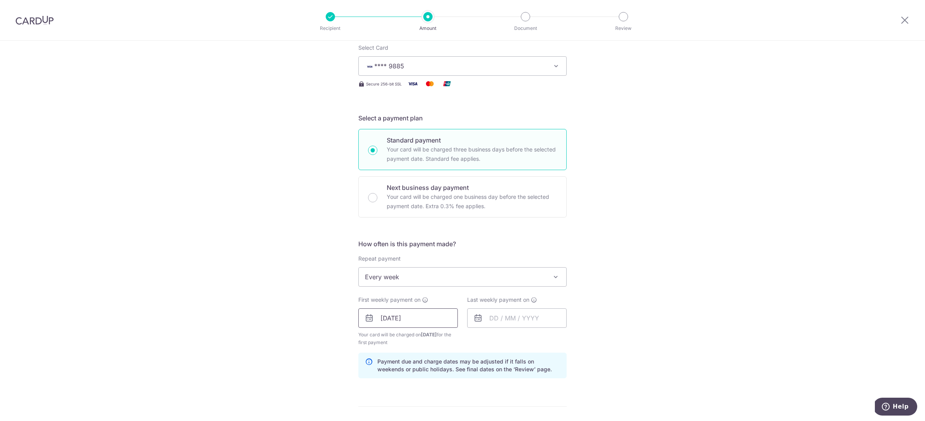
click at [418, 315] on input "[DATE]" at bounding box center [408, 318] width 100 height 19
click at [371, 340] on link "Prev" at bounding box center [372, 339] width 9 height 9
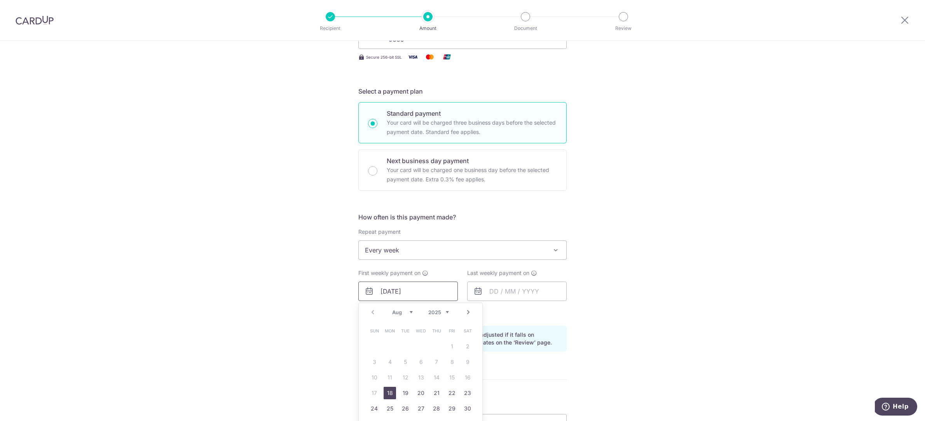
scroll to position [138, 0]
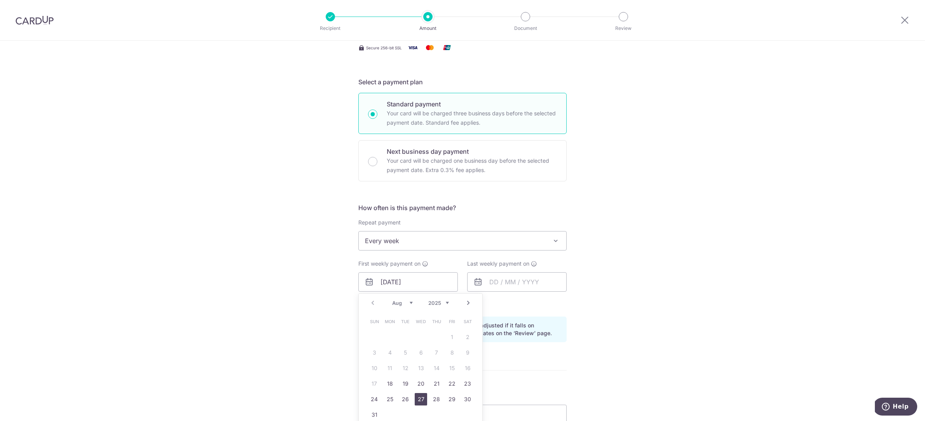
click at [416, 395] on link "27" at bounding box center [421, 399] width 12 height 12
type input "[DATE]"
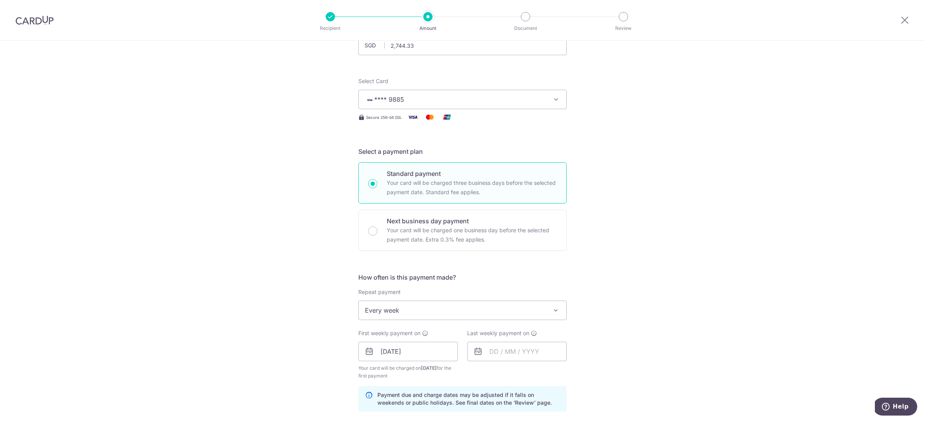
scroll to position [63, 0]
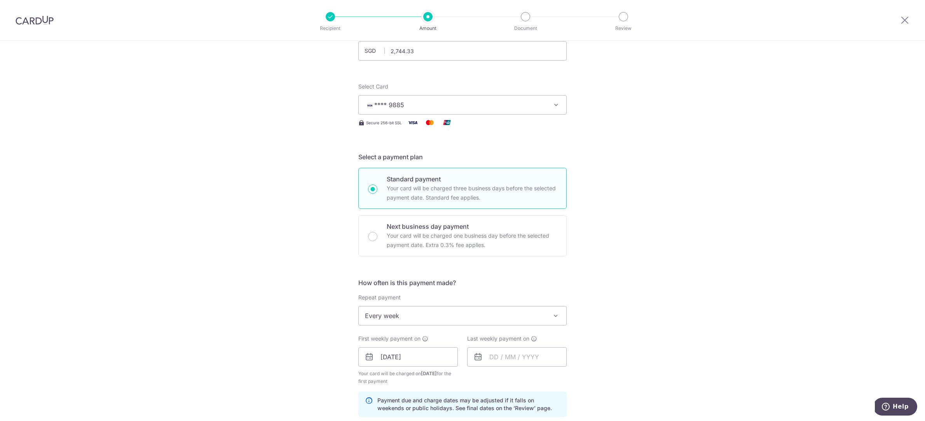
click at [175, 173] on div "Tell us more about your payment Enter payment amount SGD 2,744.33 2744.33 Selec…" at bounding box center [462, 374] width 925 height 795
click at [265, 191] on div "Tell us more about your payment Enter payment amount SGD 2,744.33 2744.33 Selec…" at bounding box center [462, 374] width 925 height 795
drag, startPoint x: 280, startPoint y: 190, endPoint x: 324, endPoint y: 139, distance: 67.8
click at [280, 190] on div "Tell us more about your payment Enter payment amount SGD 2,744.33 2744.33 Selec…" at bounding box center [462, 374] width 925 height 795
drag, startPoint x: 411, startPoint y: 46, endPoint x: 399, endPoint y: 52, distance: 13.4
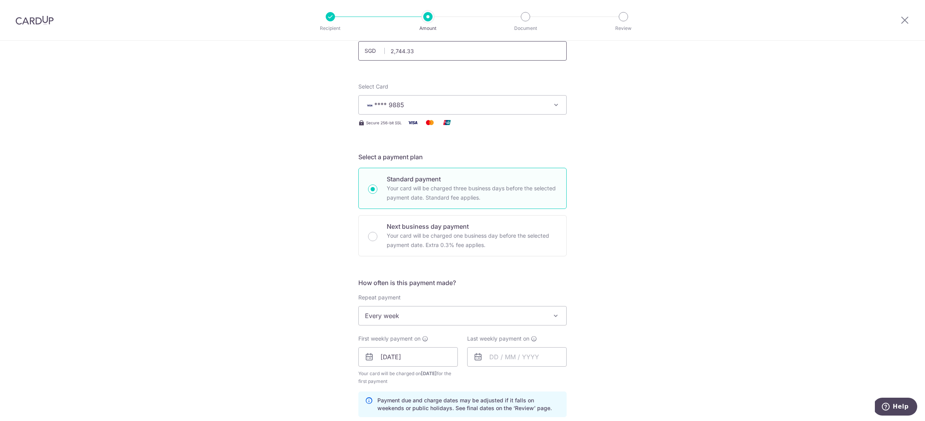
click at [358, 47] on input "2,744.33" at bounding box center [462, 50] width 208 height 19
drag, startPoint x: 412, startPoint y: 51, endPoint x: 388, endPoint y: 49, distance: 24.3
click at [388, 49] on input "2,744.33" at bounding box center [462, 50] width 208 height 19
click at [224, 182] on div "Tell us more about your payment Enter payment amount SGD 2,058.20 2058.20 Selec…" at bounding box center [462, 374] width 925 height 795
click at [425, 51] on input "2,058.20" at bounding box center [462, 50] width 208 height 19
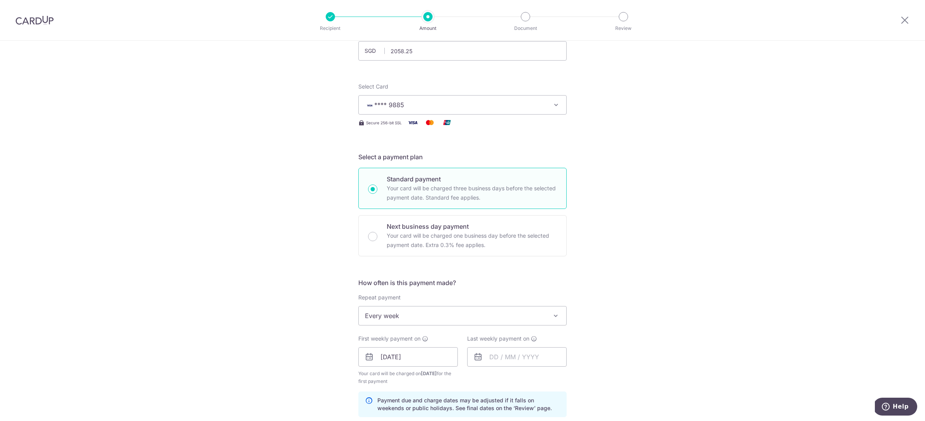
click at [206, 205] on div "Tell us more about your payment Enter payment amount SGD 2058.25 2058.20 Select…" at bounding box center [462, 374] width 925 height 795
type input "2,058.25"
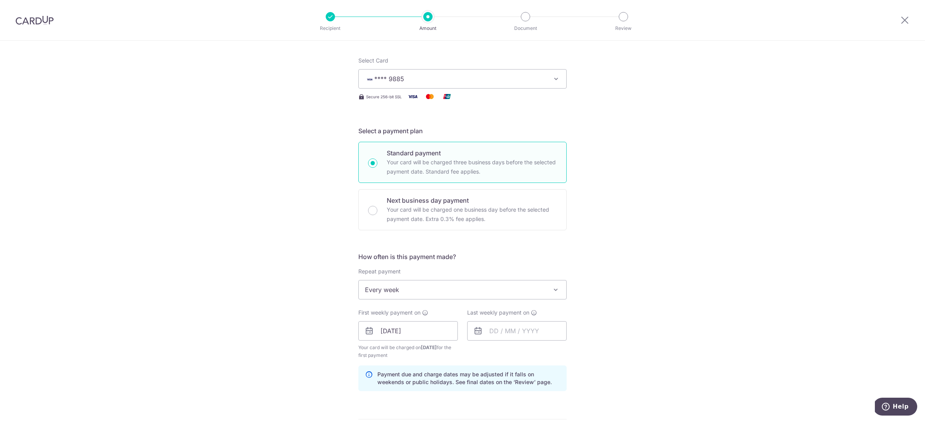
scroll to position [145, 0]
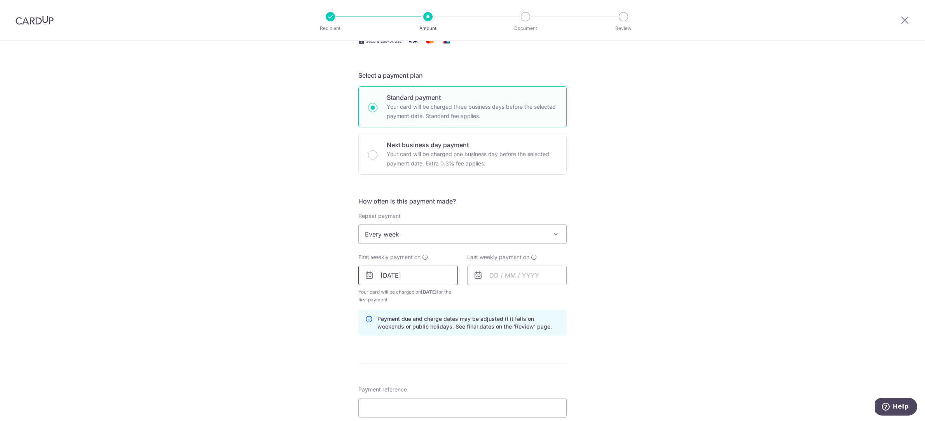
click at [419, 277] on input "[DATE]" at bounding box center [408, 275] width 100 height 19
click at [465, 297] on link "Next" at bounding box center [468, 296] width 9 height 9
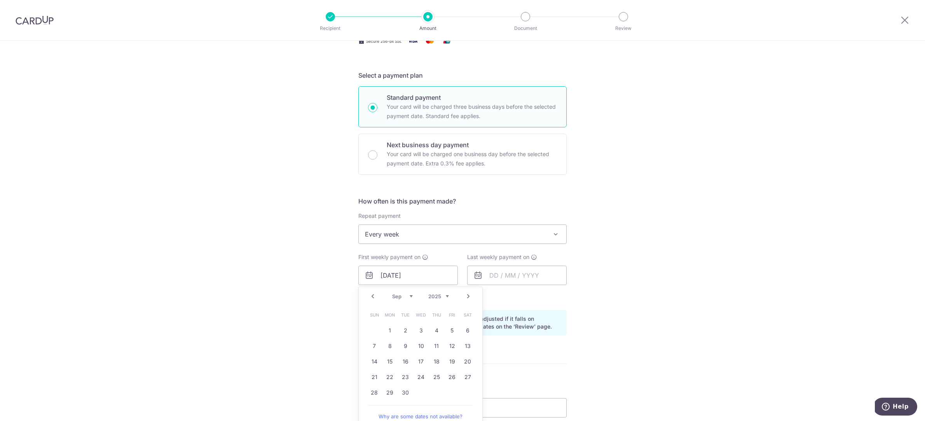
click at [368, 294] on link "Prev" at bounding box center [372, 296] width 9 height 9
click at [420, 378] on link "20" at bounding box center [421, 377] width 12 height 12
type input "[DATE]"
click at [499, 270] on input "text" at bounding box center [517, 275] width 100 height 19
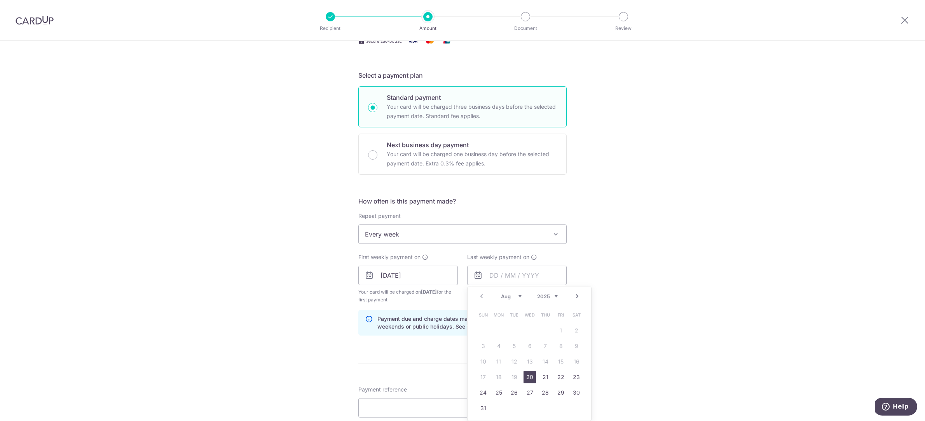
click at [575, 296] on link "Next" at bounding box center [577, 296] width 9 height 9
click at [530, 331] on link "3" at bounding box center [530, 331] width 12 height 12
type input "[DATE]"
click at [629, 322] on div "Tell us more about your payment Enter payment amount SGD 2,058.25 2058.25 Selec…" at bounding box center [462, 293] width 925 height 795
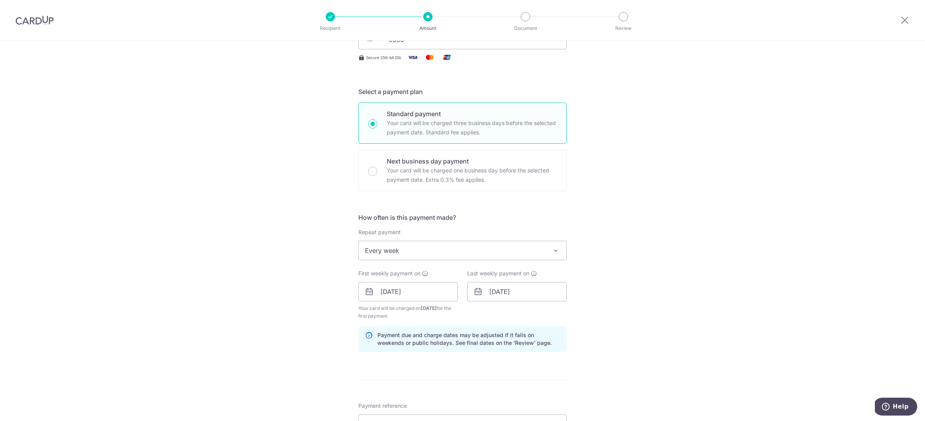
scroll to position [185, 0]
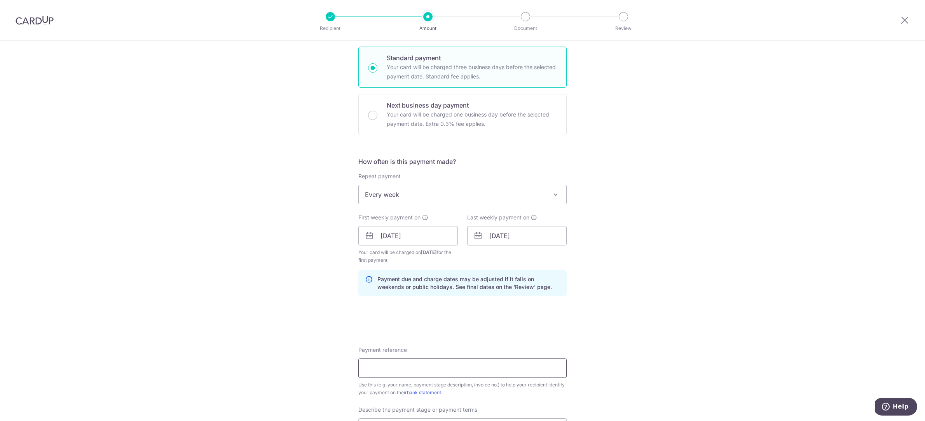
click at [445, 367] on input "Payment reference" at bounding box center [462, 368] width 208 height 19
click at [414, 371] on input "Payment reference" at bounding box center [462, 368] width 208 height 19
paste input "3HOME25R"
type input "3HOME25R"
click at [627, 324] on div "Tell us more about your payment Enter payment amount SGD 2,058.25 2058.25 Selec…" at bounding box center [462, 253] width 925 height 795
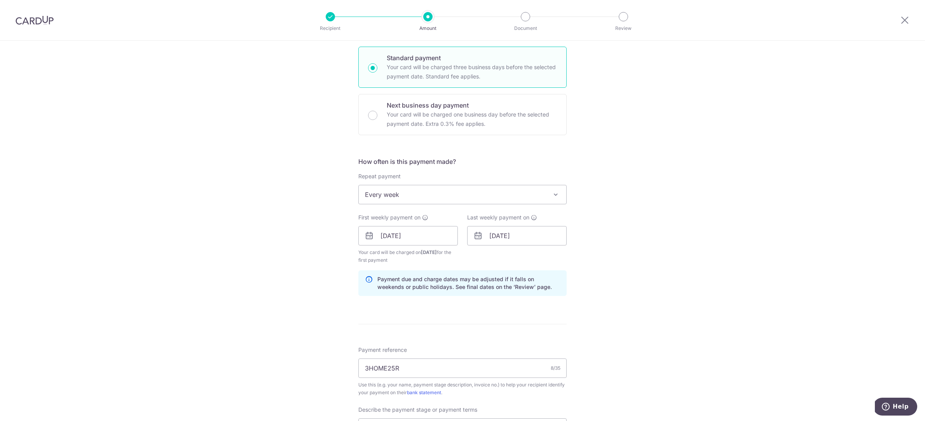
scroll to position [381, 0]
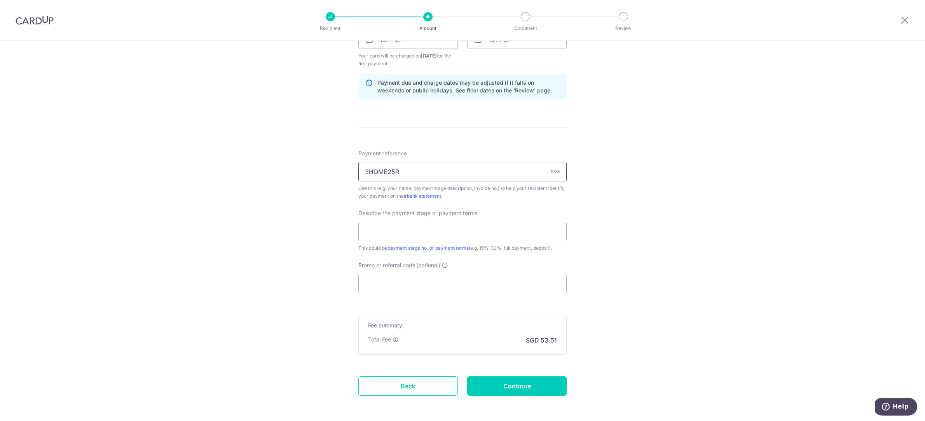
drag, startPoint x: 405, startPoint y: 163, endPoint x: 404, endPoint y: 172, distance: 9.1
click at [404, 165] on input "3HOME25R" at bounding box center [462, 171] width 208 height 19
drag, startPoint x: 406, startPoint y: 171, endPoint x: 342, endPoint y: 165, distance: 64.0
click at [342, 165] on div "Tell us more about your payment Enter payment amount SGD 2,058.25 2058.25 Selec…" at bounding box center [462, 56] width 925 height 795
click at [409, 287] on input "Promo or referral code (optional)" at bounding box center [462, 283] width 208 height 19
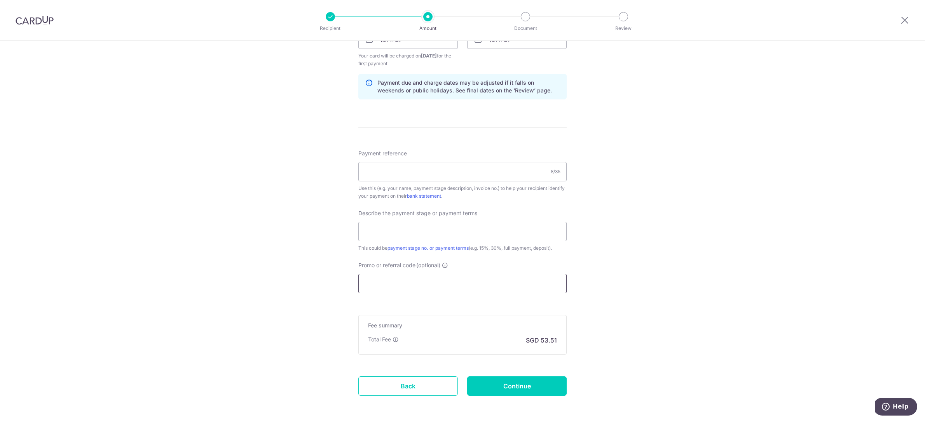
paste input "3HOME25R"
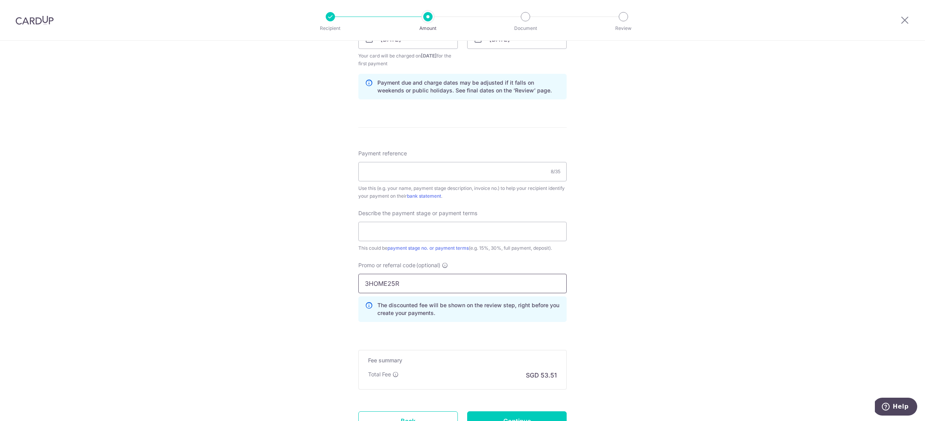
type input "3HOME25R"
click at [614, 287] on div "Tell us more about your payment Enter payment amount SGD 2,058.25 2058.25 Selec…" at bounding box center [462, 74] width 925 height 830
click at [385, 166] on input "Payment reference" at bounding box center [462, 171] width 208 height 19
click at [601, 165] on div "Tell us more about your payment Enter payment amount SGD 2,058.25 2058.25 Selec…" at bounding box center [462, 74] width 925 height 830
click at [476, 172] on input "Payment reference" at bounding box center [462, 171] width 208 height 19
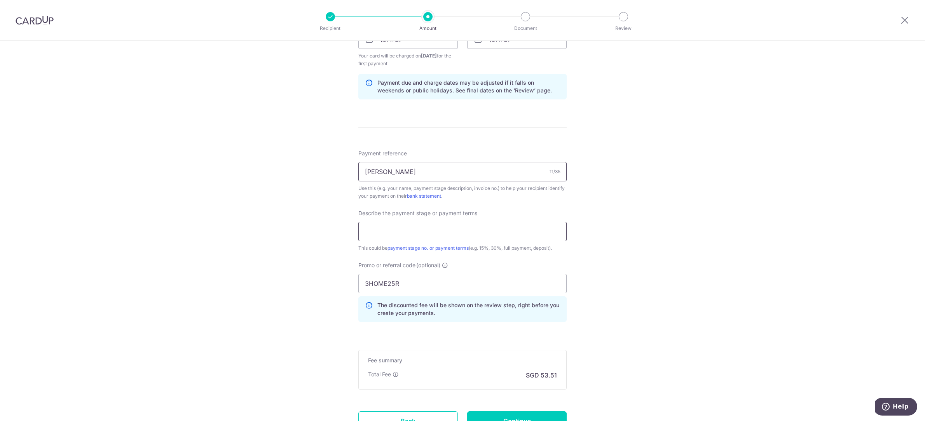
type input "[PERSON_NAME] 4 [PERSON_NAME] rd"
click at [438, 231] on input "text" at bounding box center [462, 231] width 208 height 19
type input "15%"
click at [758, 222] on div "Tell us more about your payment Enter payment amount SGD 2,058.25 2058.25 Selec…" at bounding box center [462, 74] width 925 height 830
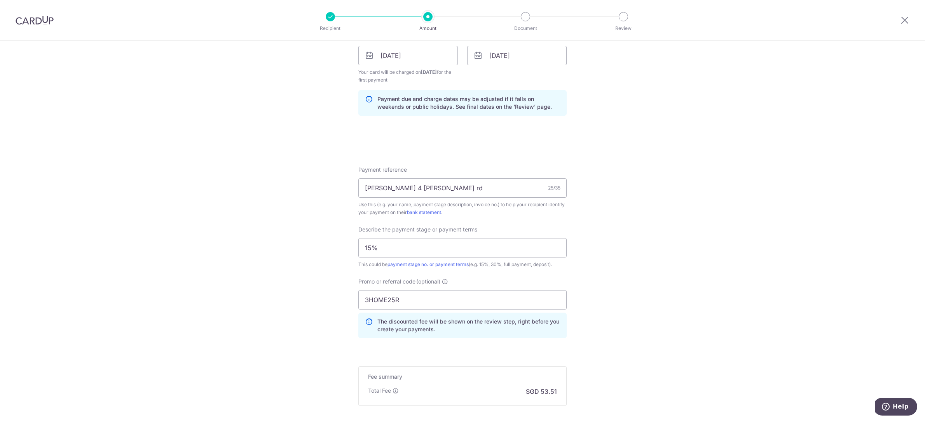
scroll to position [447, 0]
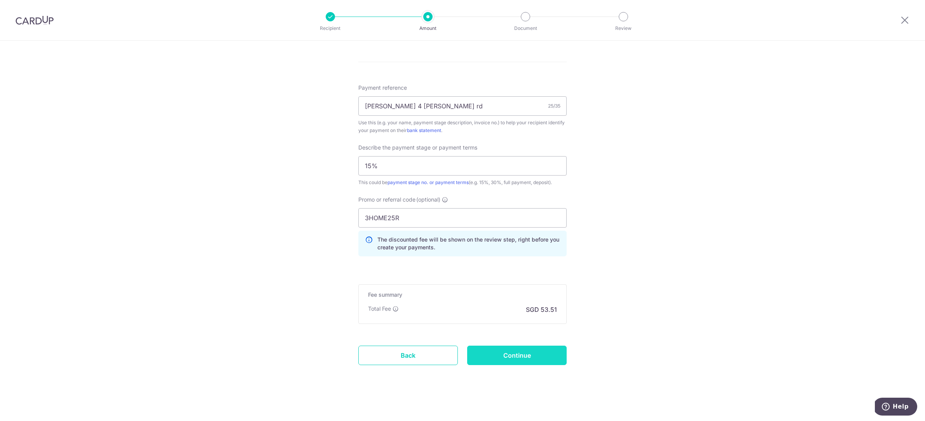
click at [526, 356] on input "Continue" at bounding box center [517, 355] width 100 height 19
type input "Create Schedule"
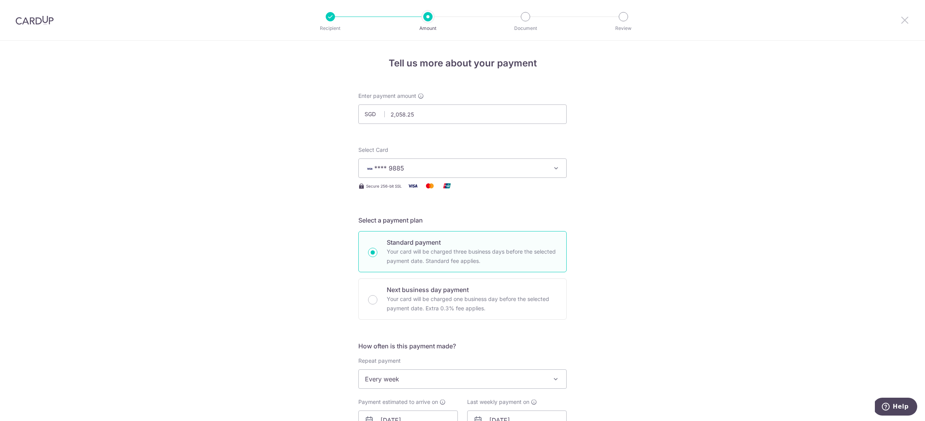
click at [903, 18] on icon at bounding box center [905, 20] width 9 height 10
